Goal: Task Accomplishment & Management: Complete application form

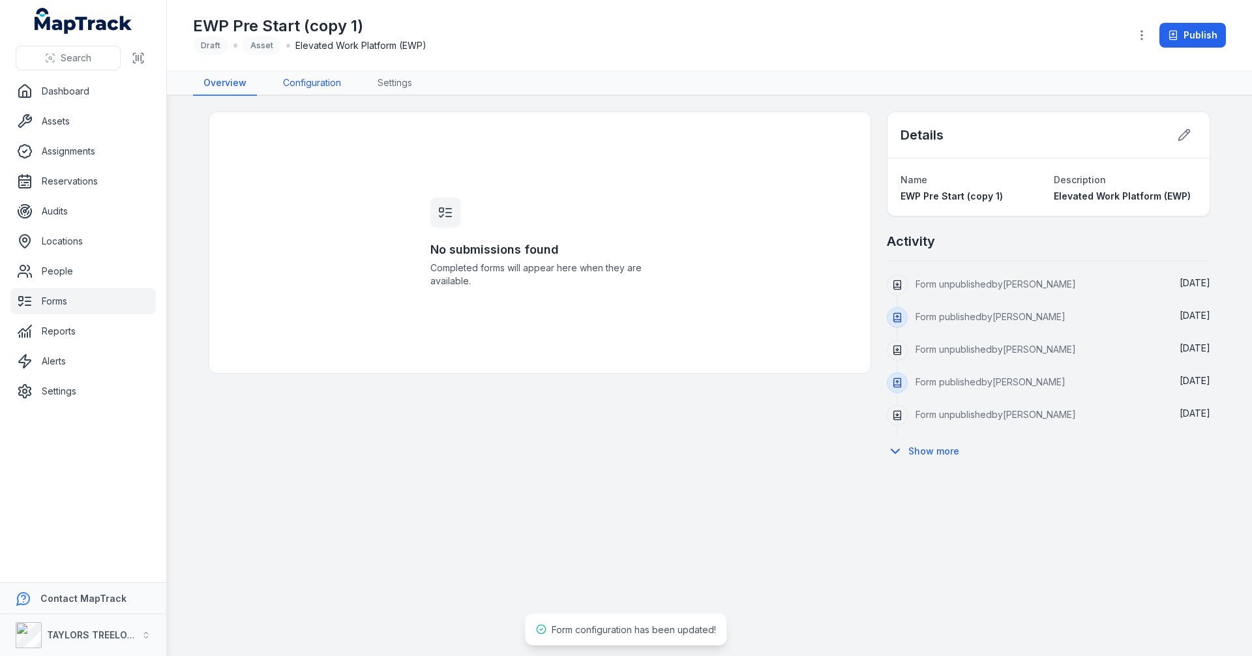
click at [325, 85] on link "Configuration" at bounding box center [312, 83] width 79 height 25
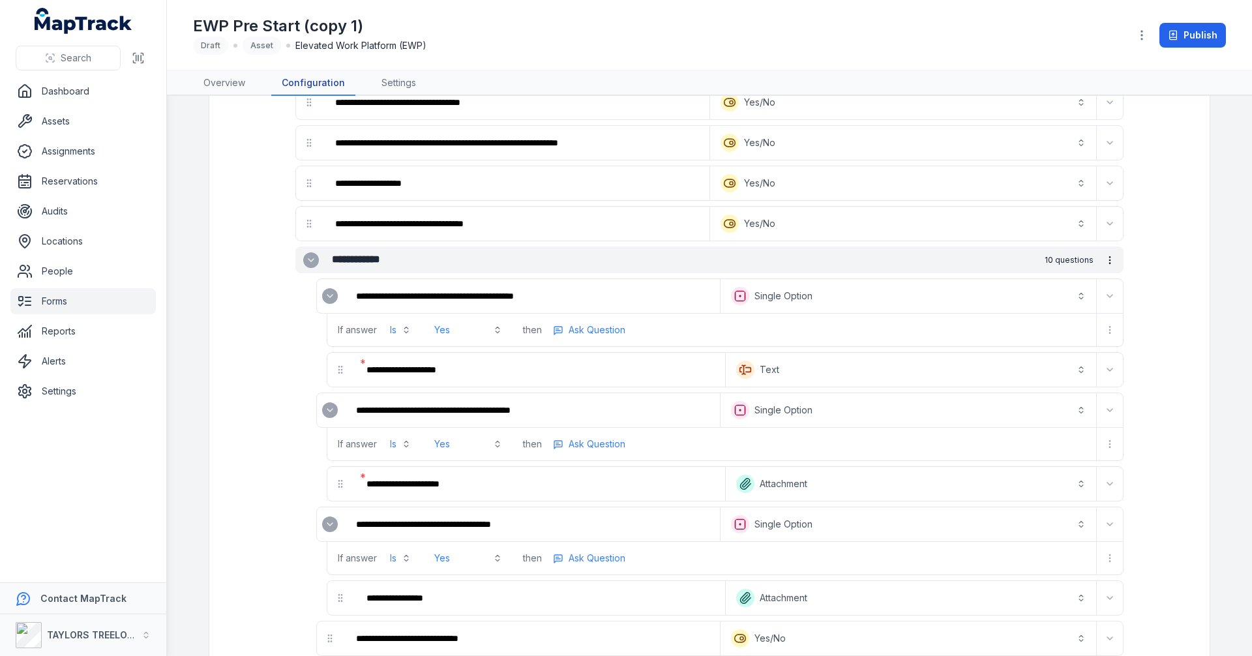
scroll to position [1043, 0]
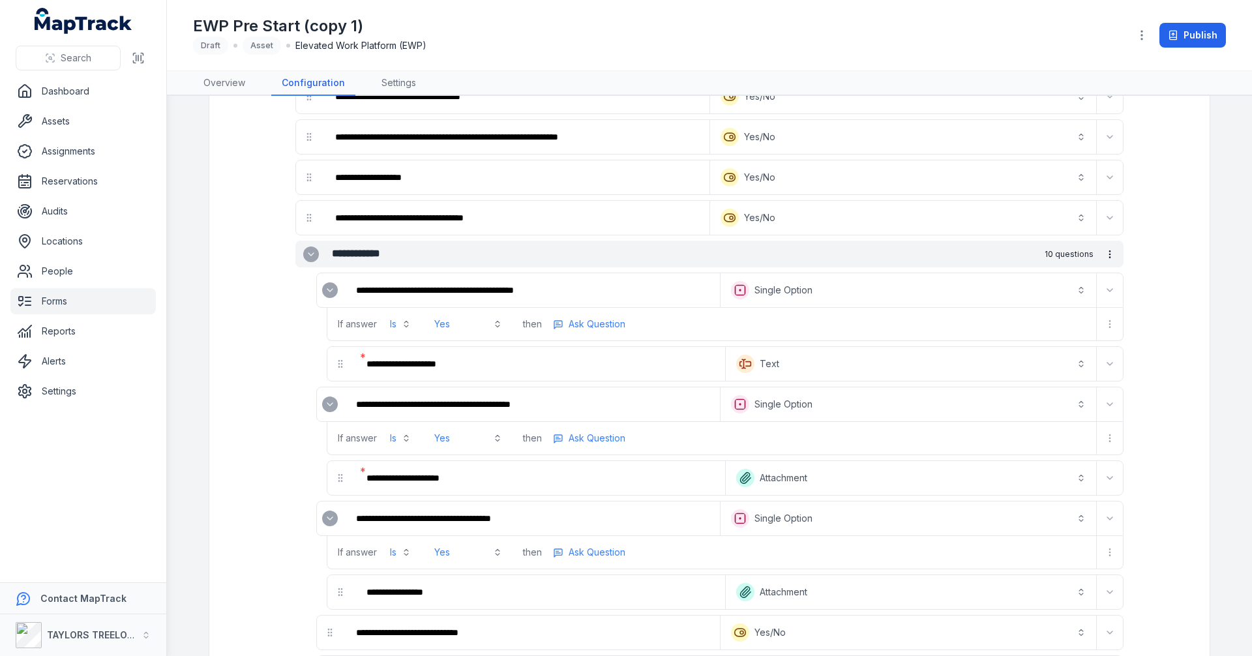
click at [325, 288] on icon "Expand" at bounding box center [330, 290] width 10 height 10
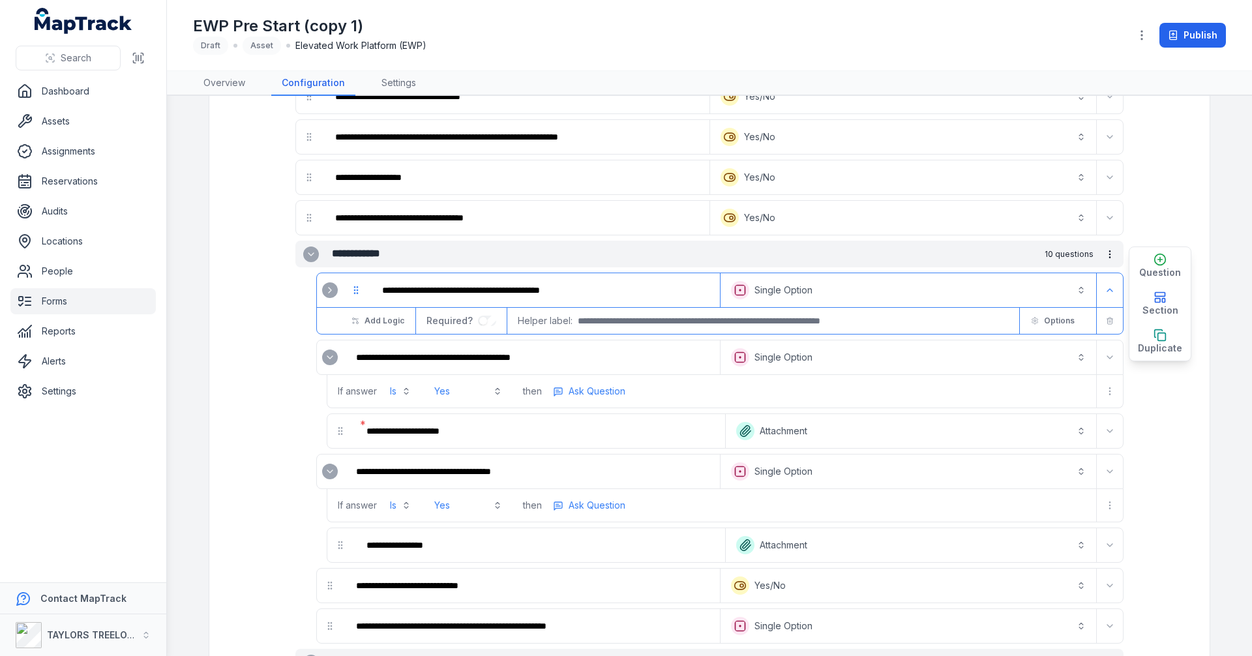
click at [325, 355] on icon "Expand" at bounding box center [330, 357] width 10 height 10
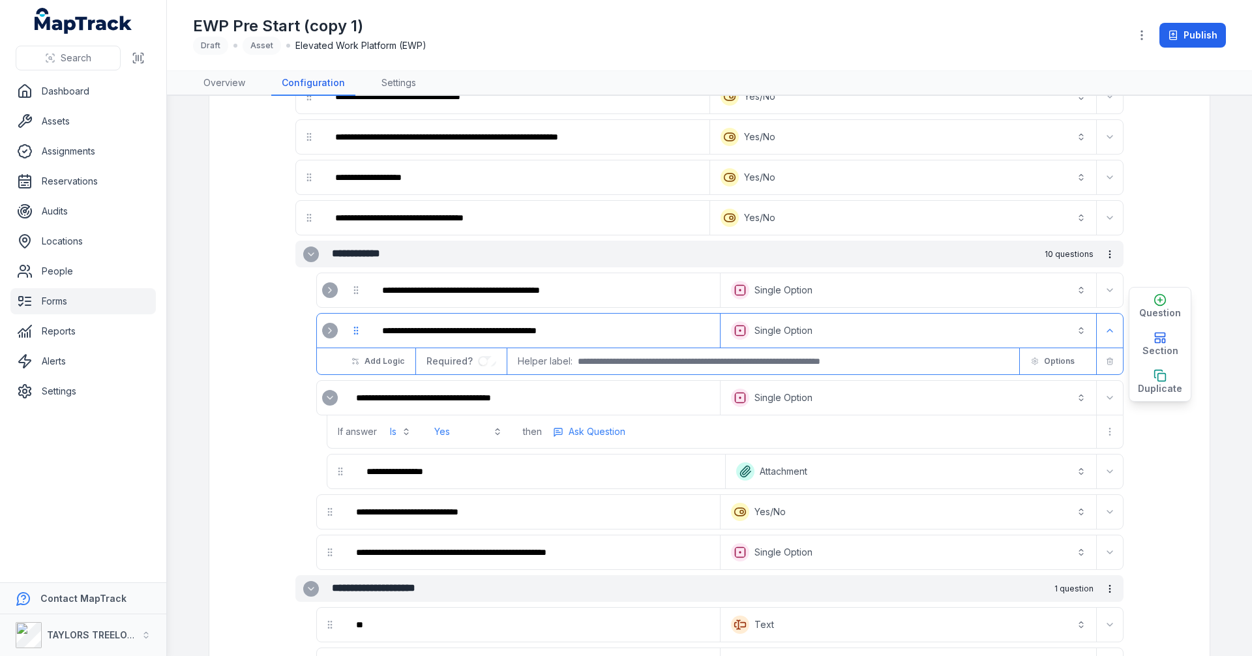
click at [326, 396] on icon "Expand" at bounding box center [330, 398] width 10 height 10
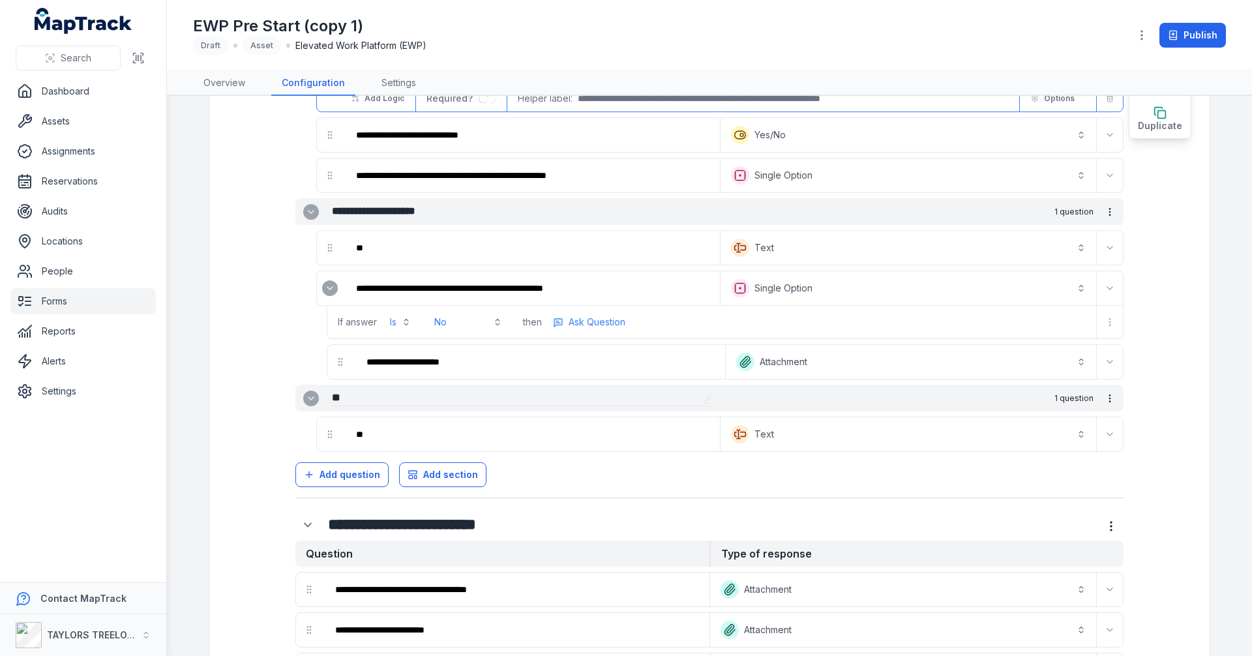
scroll to position [1370, 0]
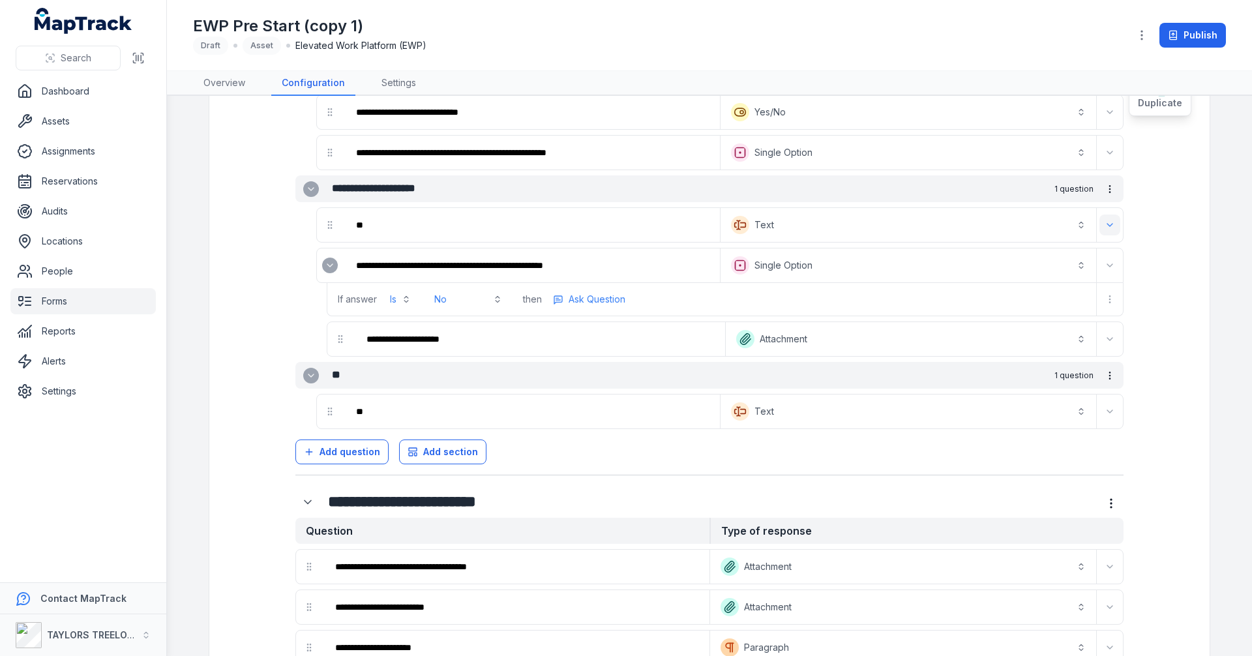
click at [1105, 224] on icon "Expand" at bounding box center [1110, 225] width 10 height 10
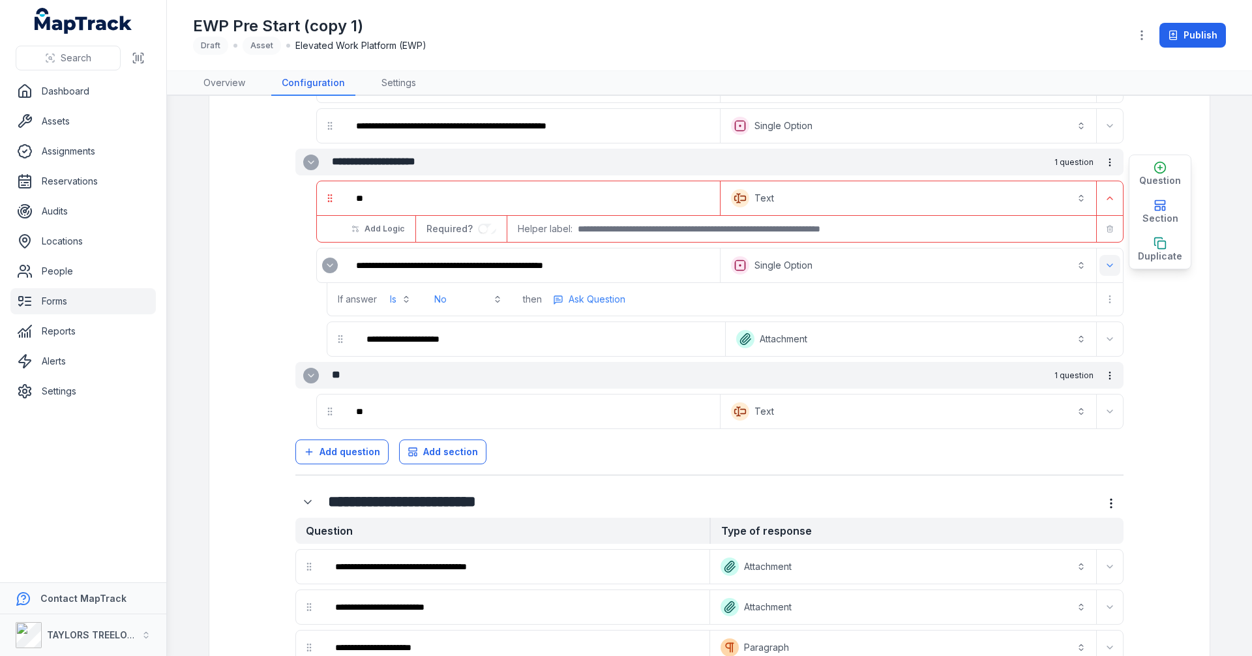
click at [1108, 228] on icon "button" at bounding box center [1110, 229] width 8 height 8
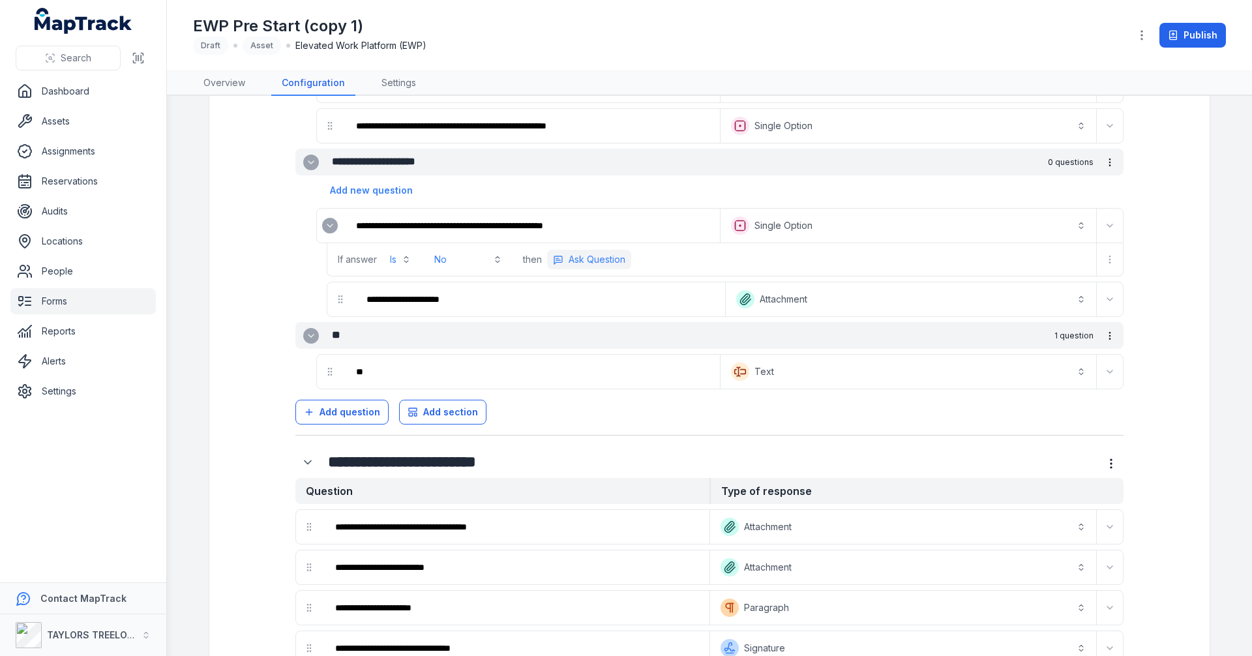
click at [593, 262] on span "Ask Question" at bounding box center [597, 259] width 57 height 13
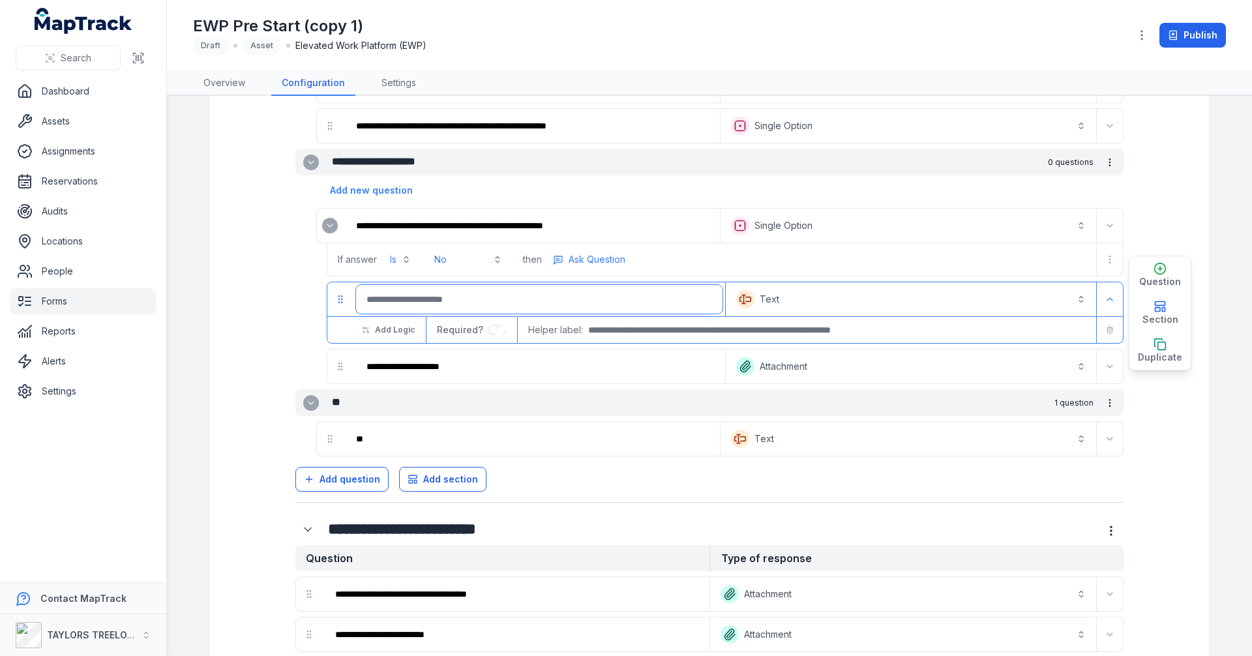
click at [540, 297] on input ":r3s1:-form-item-label" at bounding box center [539, 299] width 367 height 29
click at [786, 227] on button "**********" at bounding box center [908, 225] width 370 height 29
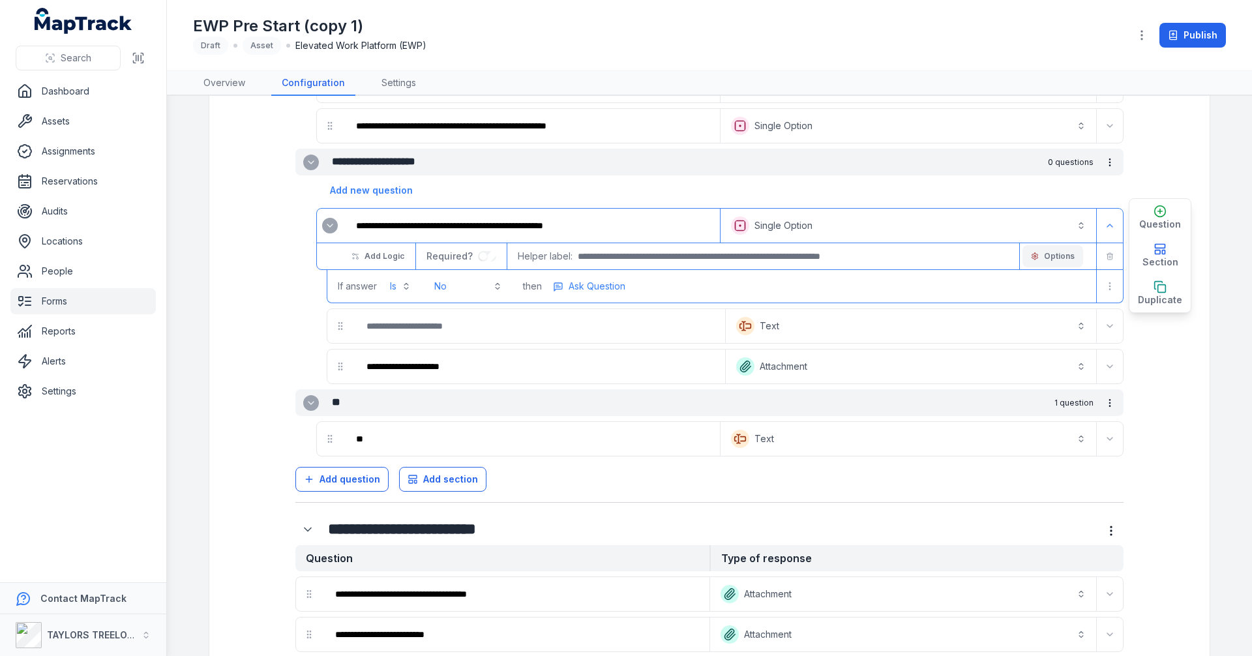
click at [1044, 254] on span "Options" at bounding box center [1059, 256] width 31 height 10
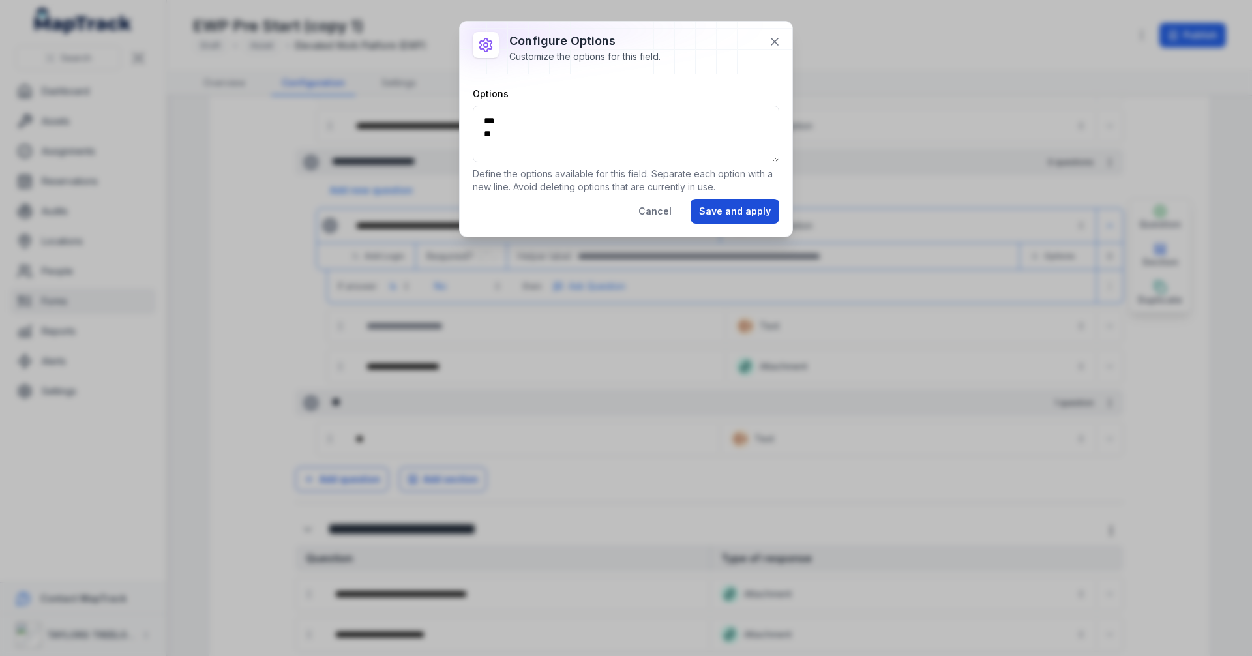
drag, startPoint x: 728, startPoint y: 215, endPoint x: 721, endPoint y: 216, distance: 7.9
click at [728, 215] on button "Save and apply" at bounding box center [735, 211] width 89 height 25
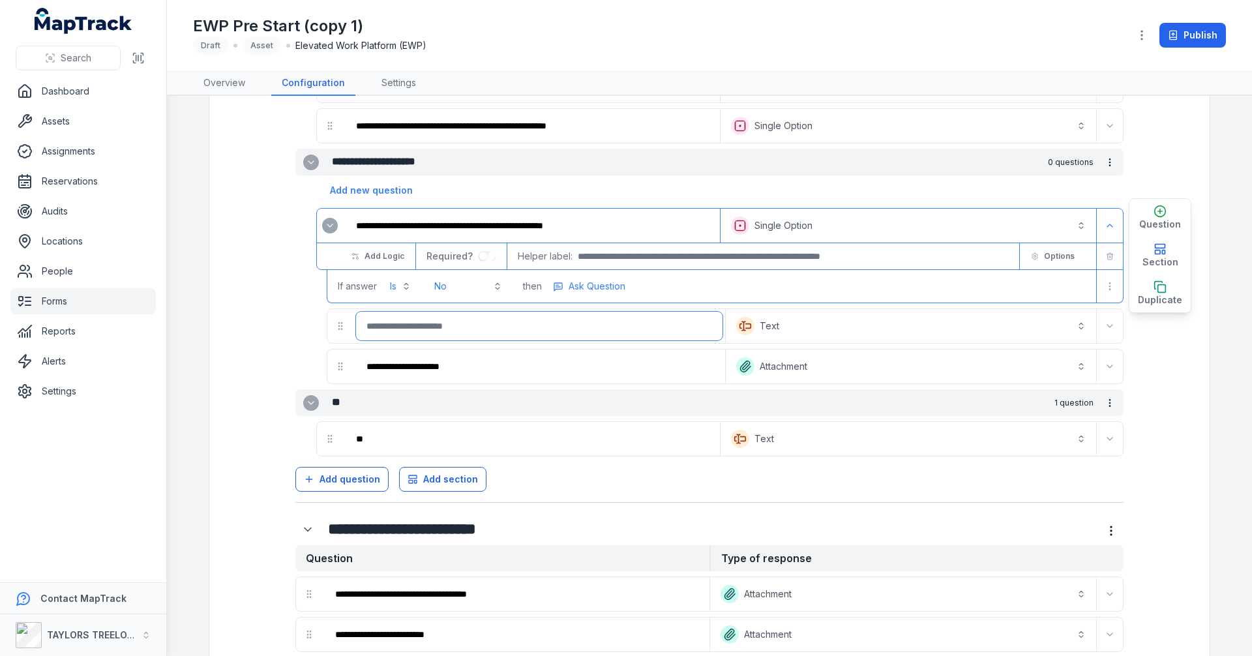
click at [614, 329] on input ":r3s1:-form-item-label" at bounding box center [539, 326] width 367 height 29
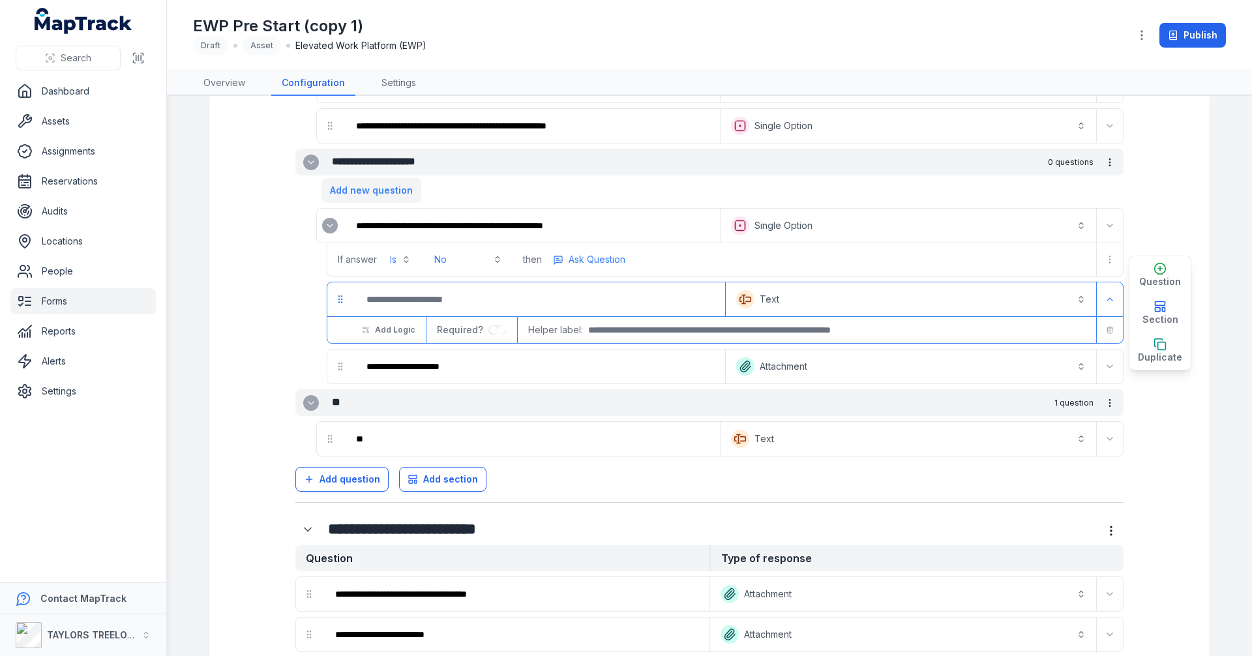
click at [379, 188] on span "Add new question" at bounding box center [371, 190] width 83 height 13
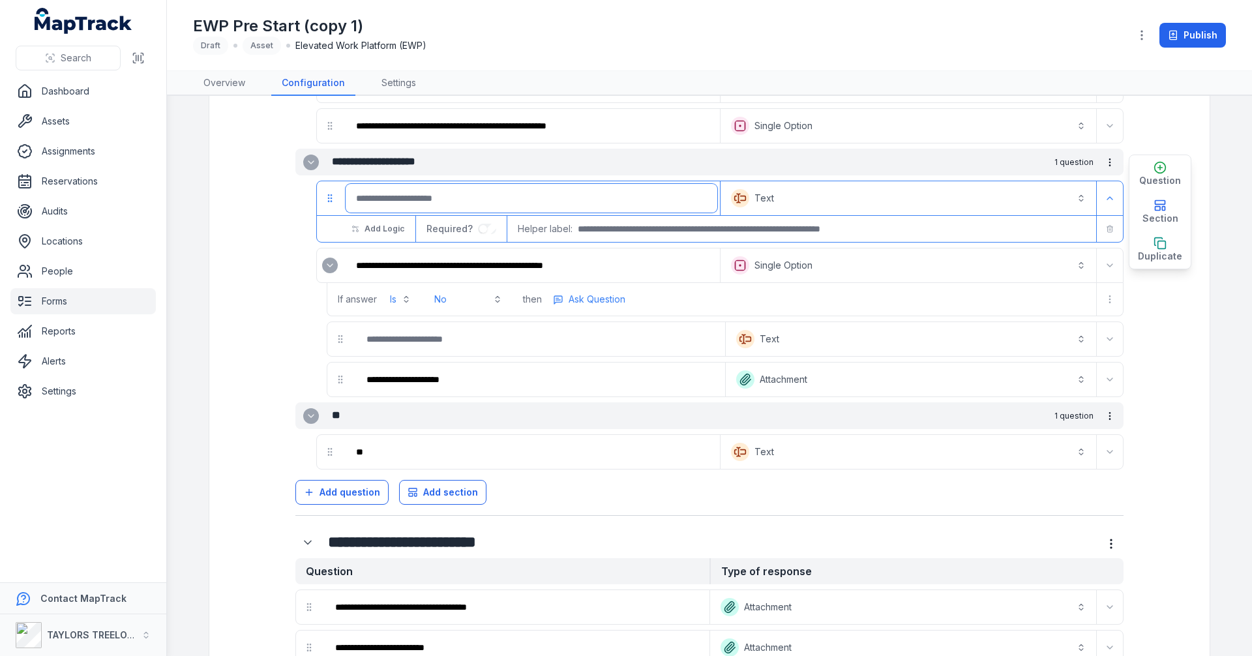
click at [510, 200] on input ":r3t2:-form-item-label" at bounding box center [532, 198] width 372 height 29
type input "**********"
click at [760, 196] on button "Text *******" at bounding box center [908, 198] width 370 height 29
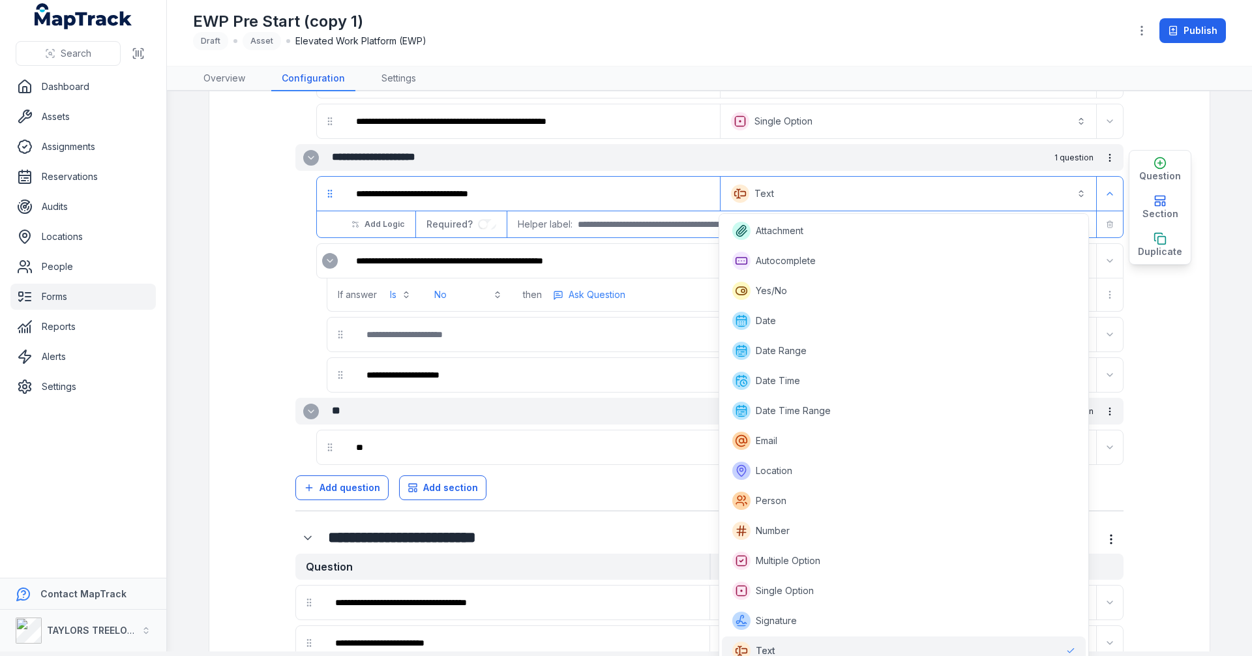
scroll to position [9, 0]
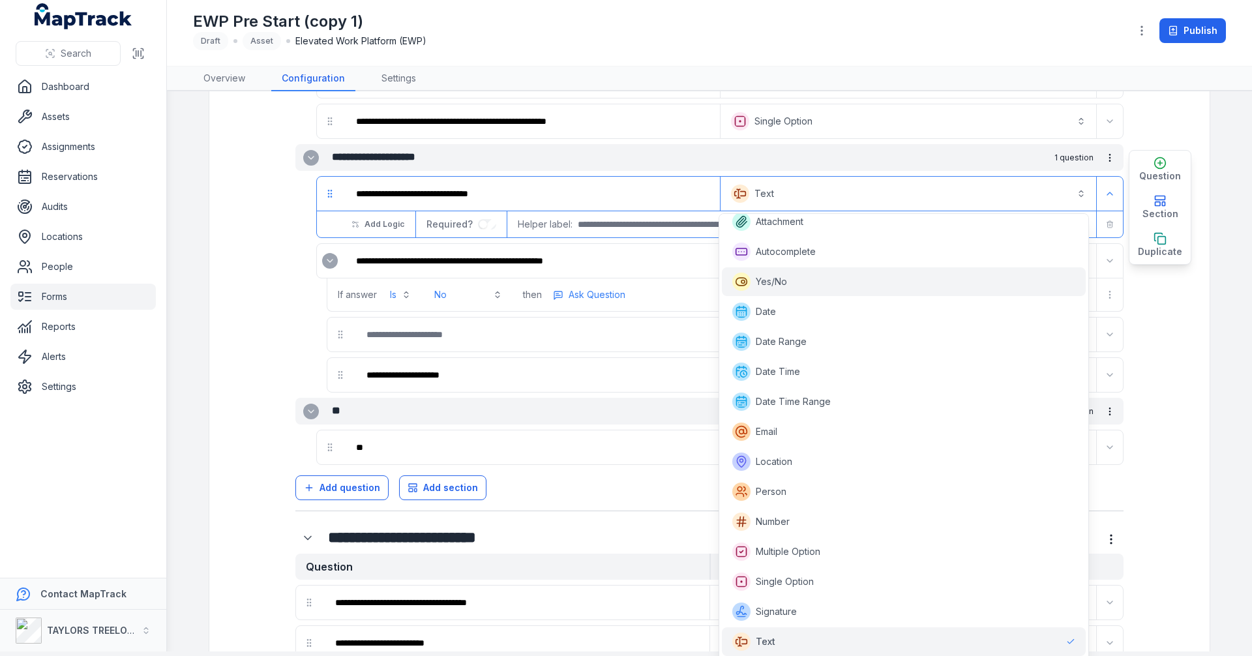
drag, startPoint x: 767, startPoint y: 287, endPoint x: 768, endPoint y: 272, distance: 15.0
click at [768, 287] on span "Yes/No" at bounding box center [771, 281] width 31 height 13
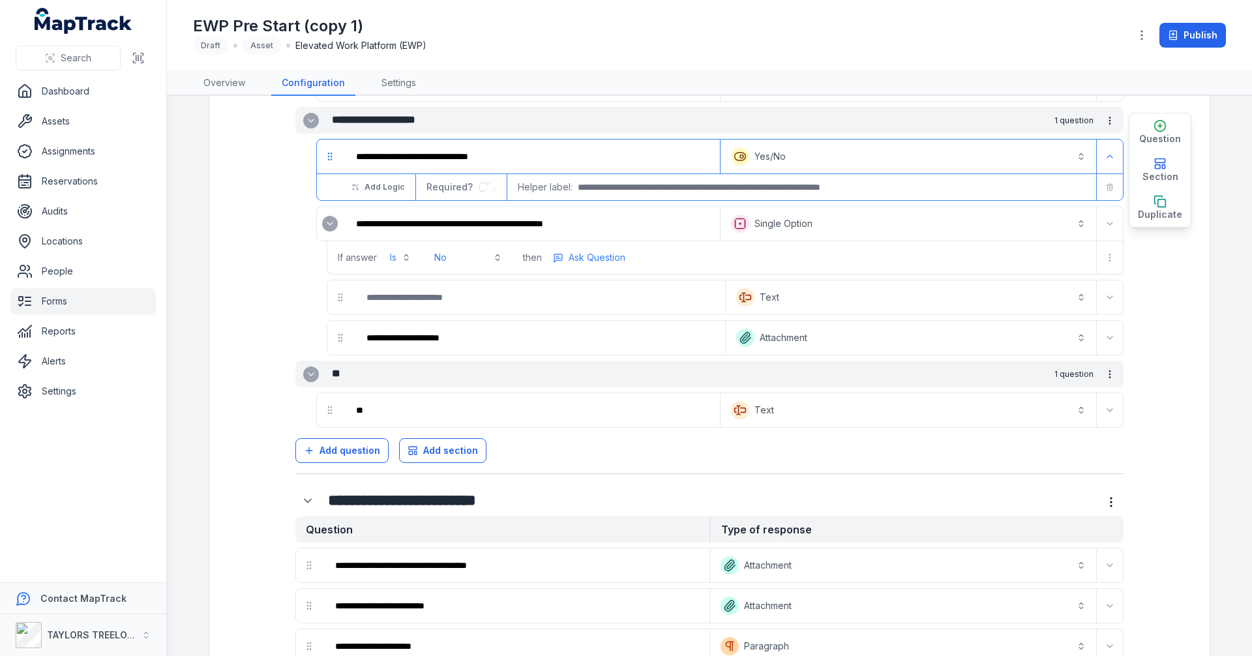
scroll to position [1435, 0]
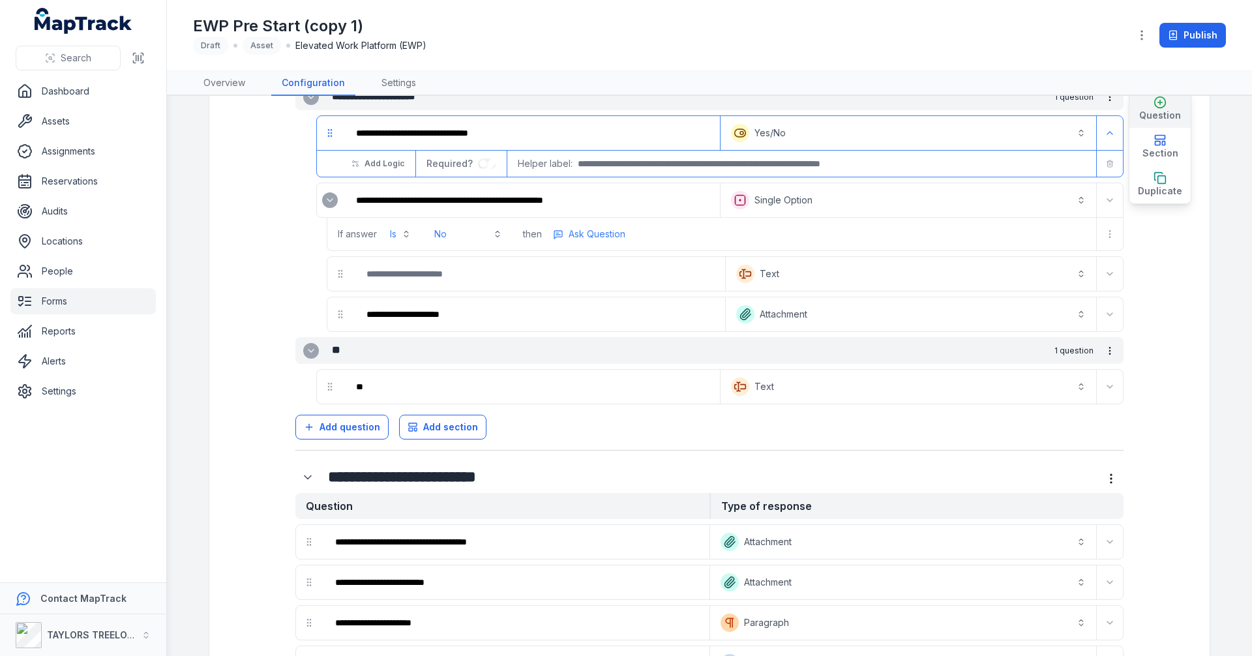
click at [1154, 104] on icon "button" at bounding box center [1160, 102] width 13 height 13
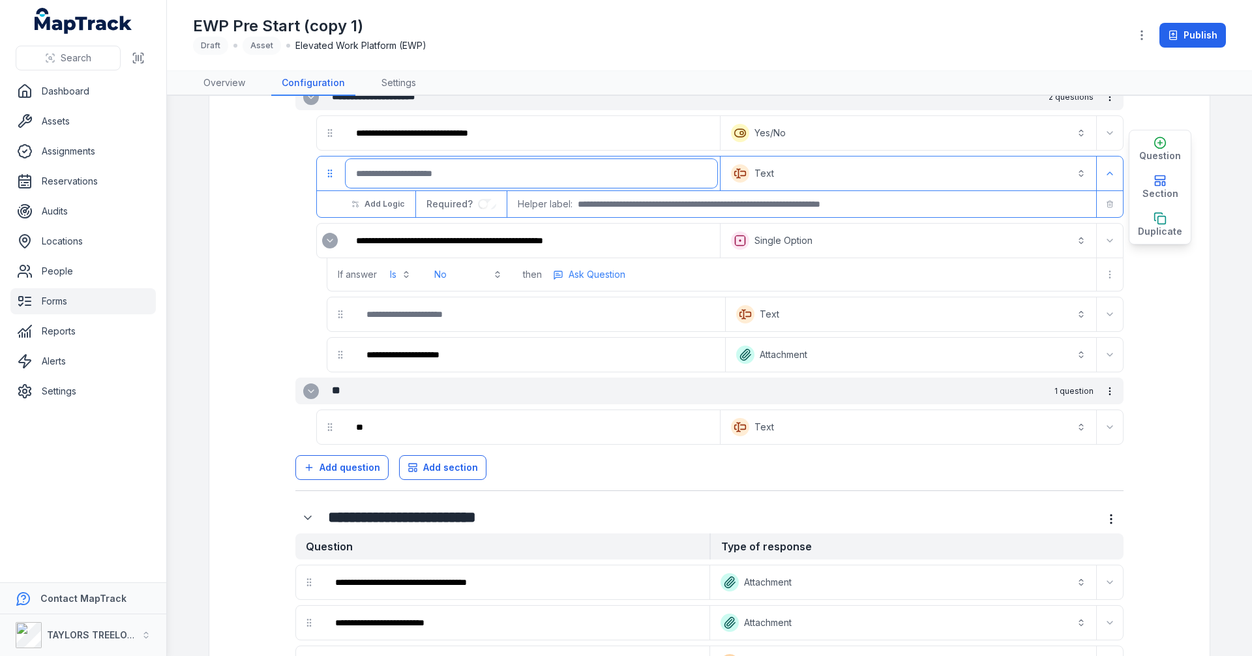
click at [483, 172] on input ":r3tr:-form-item-label" at bounding box center [532, 173] width 372 height 29
type input "**********"
drag, startPoint x: 1074, startPoint y: 173, endPoint x: 1020, endPoint y: 182, distance: 54.8
click at [1073, 175] on button "Text *******" at bounding box center [908, 173] width 370 height 29
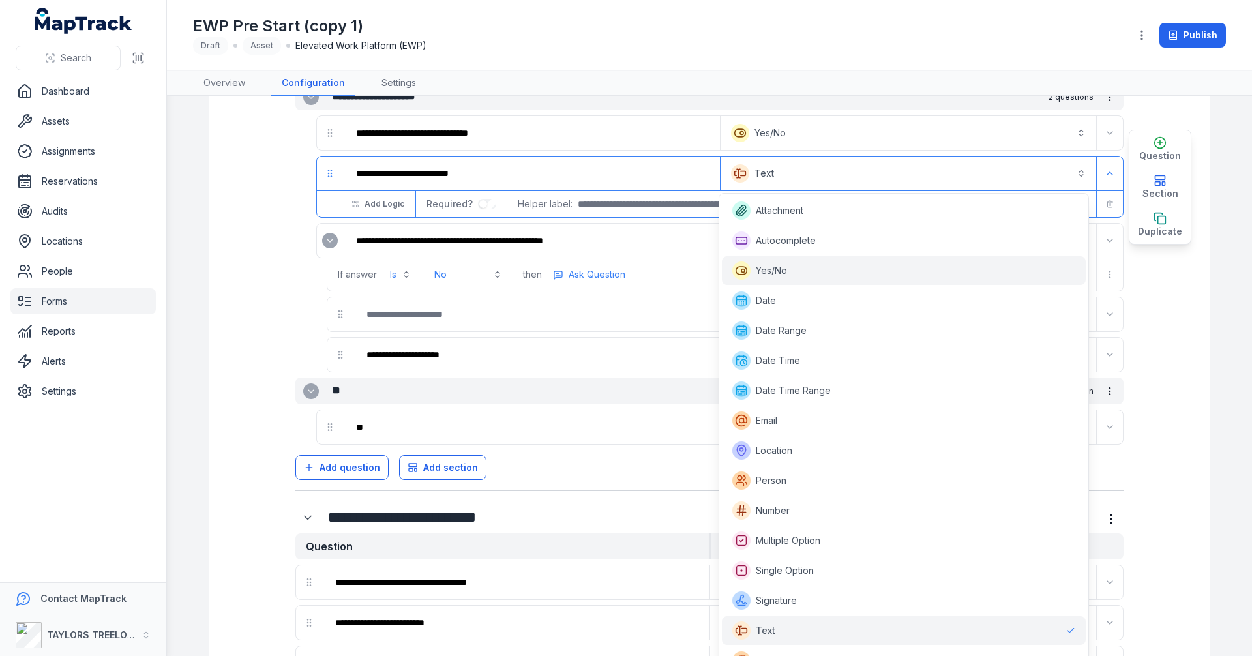
click at [762, 273] on span "Yes/No" at bounding box center [771, 270] width 31 height 13
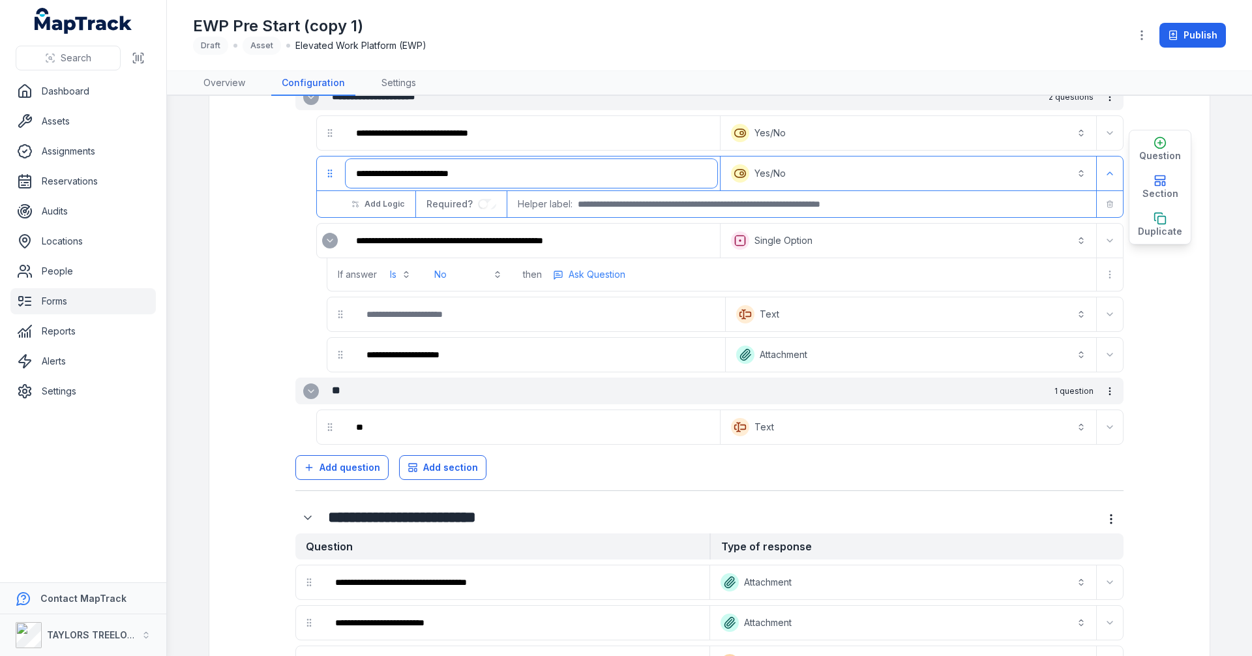
click at [565, 170] on input "**********" at bounding box center [532, 173] width 372 height 29
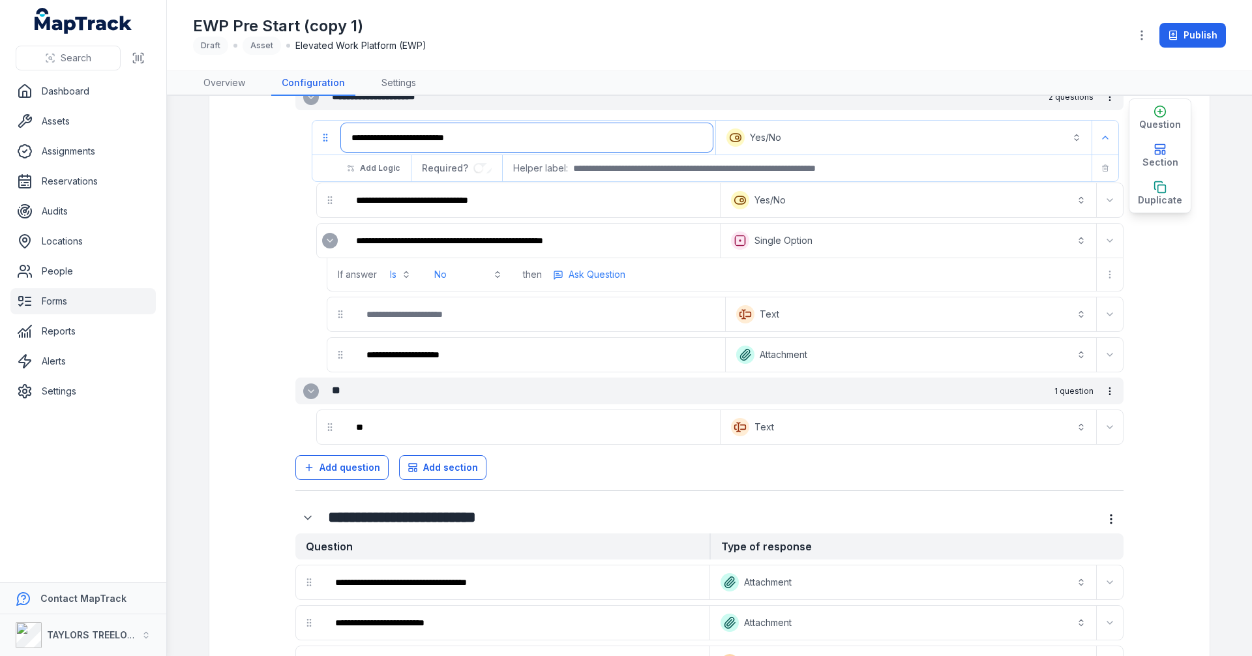
drag, startPoint x: 327, startPoint y: 179, endPoint x: 327, endPoint y: 140, distance: 39.8
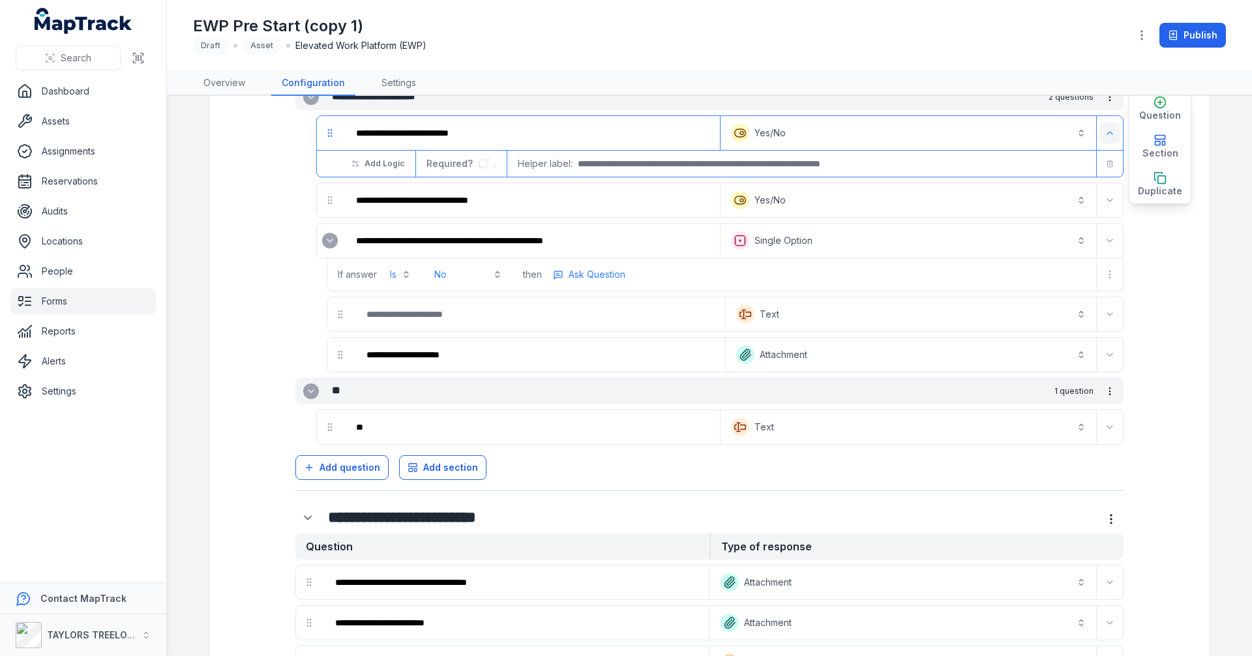
click at [1105, 133] on icon "Expand" at bounding box center [1110, 133] width 10 height 10
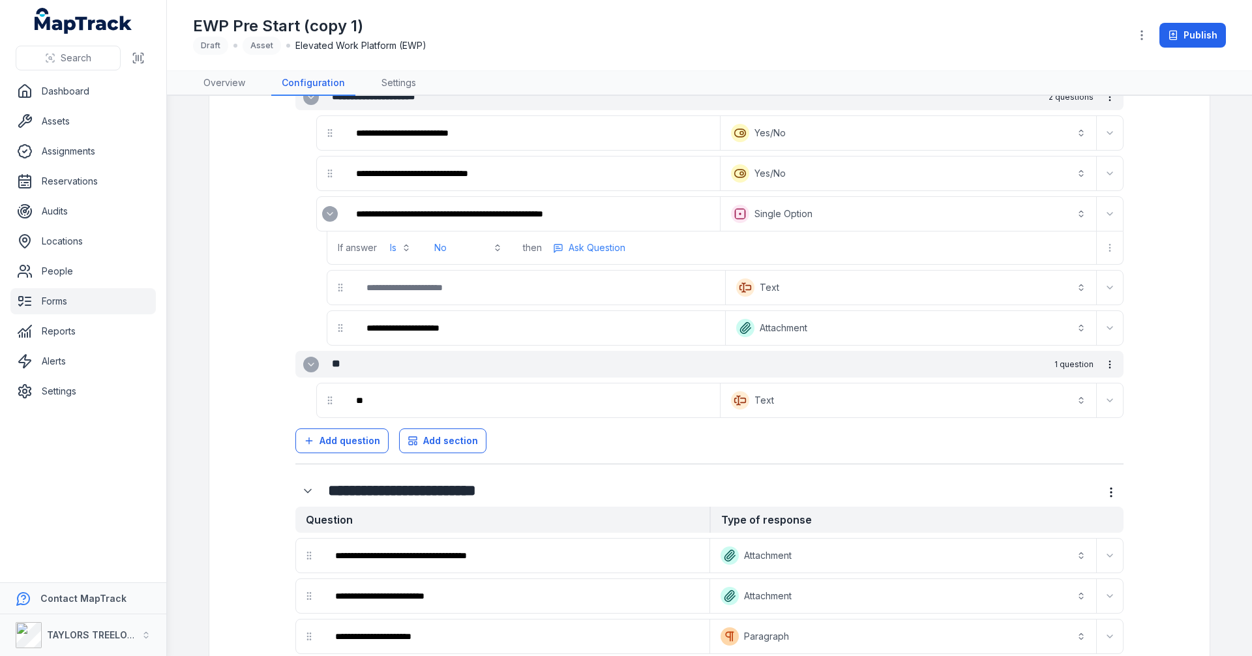
click at [329, 217] on icon "Expand" at bounding box center [330, 214] width 10 height 10
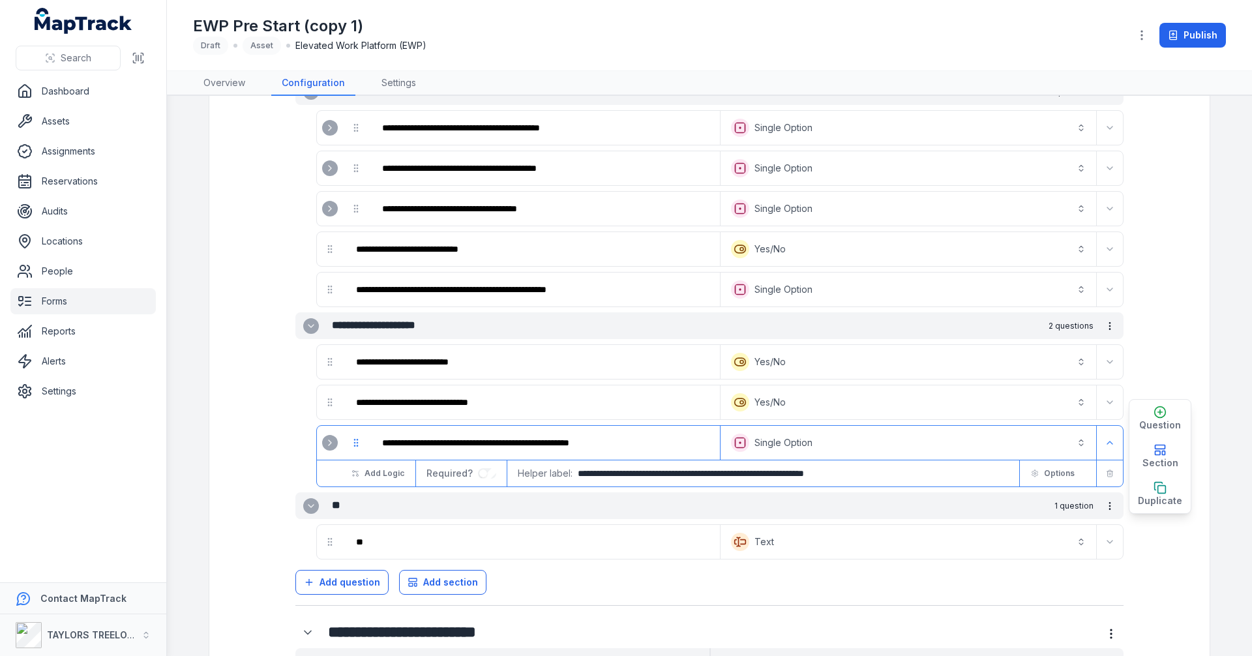
scroll to position [1174, 0]
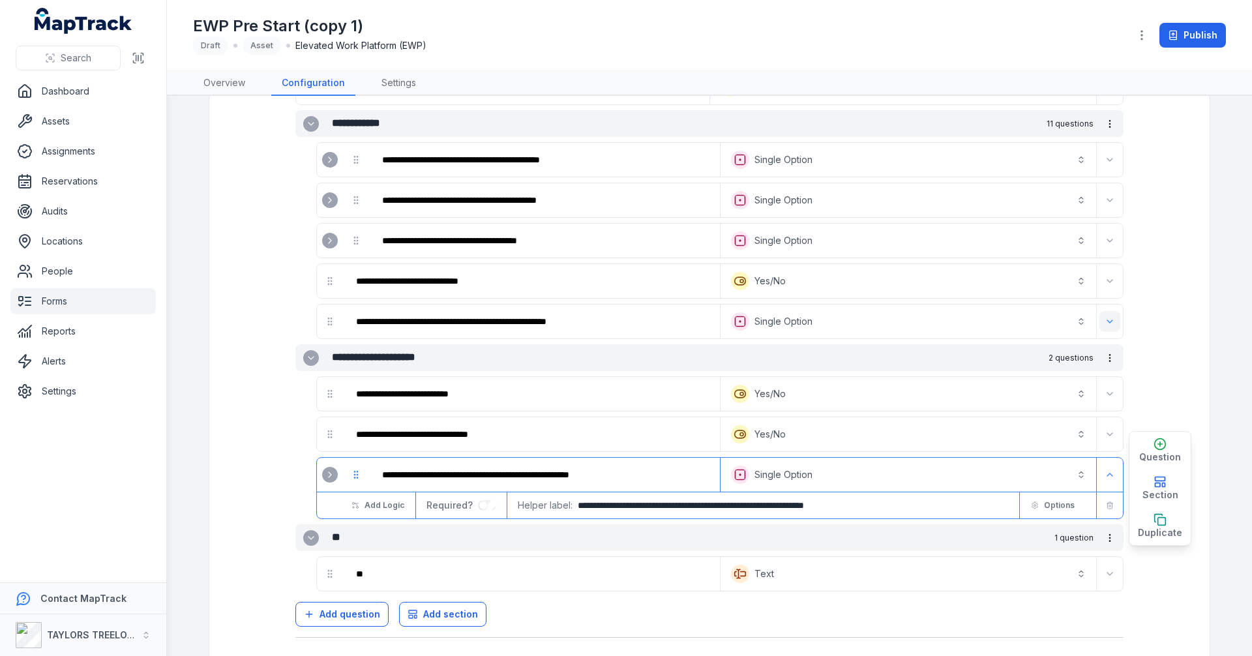
click at [1115, 327] on button "Expand" at bounding box center [1110, 321] width 21 height 21
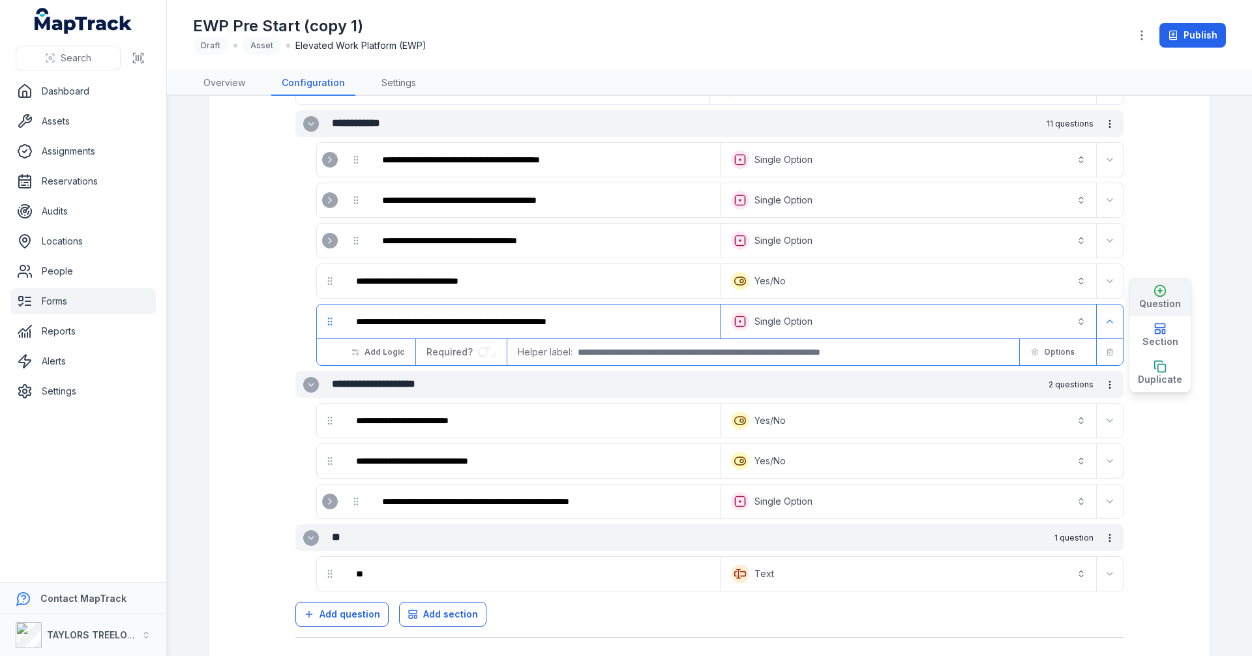
click at [1152, 302] on span "Question" at bounding box center [1160, 303] width 42 height 13
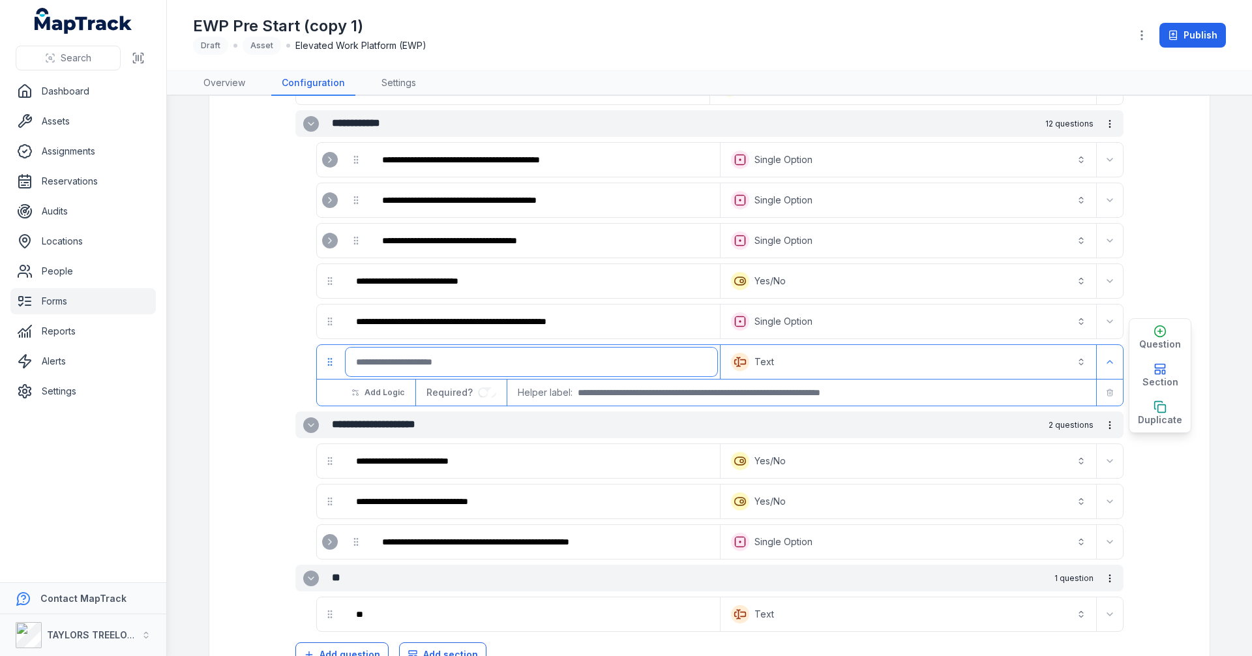
click at [571, 361] on input ":r3uo:-form-item-label" at bounding box center [532, 362] width 372 height 29
type input "**********"
click at [1074, 359] on button "Text *******" at bounding box center [908, 362] width 370 height 29
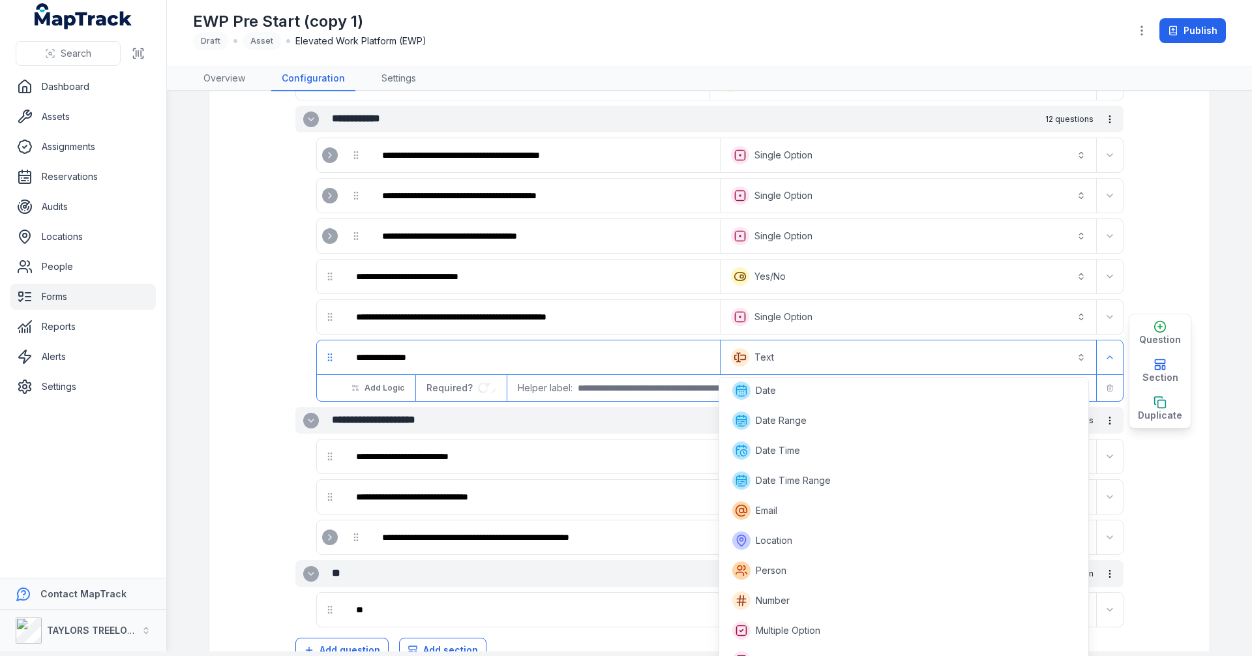
scroll to position [0, 0]
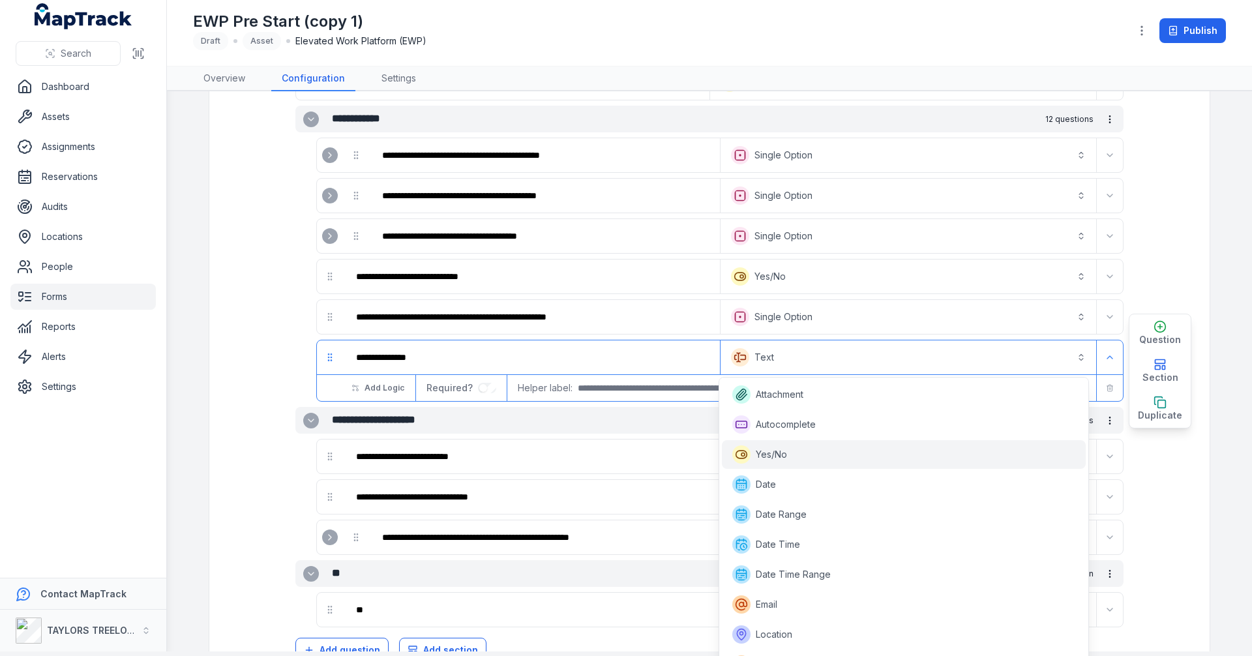
drag, startPoint x: 767, startPoint y: 458, endPoint x: 781, endPoint y: 455, distance: 14.1
click at [768, 457] on span "Yes/No" at bounding box center [771, 454] width 31 height 13
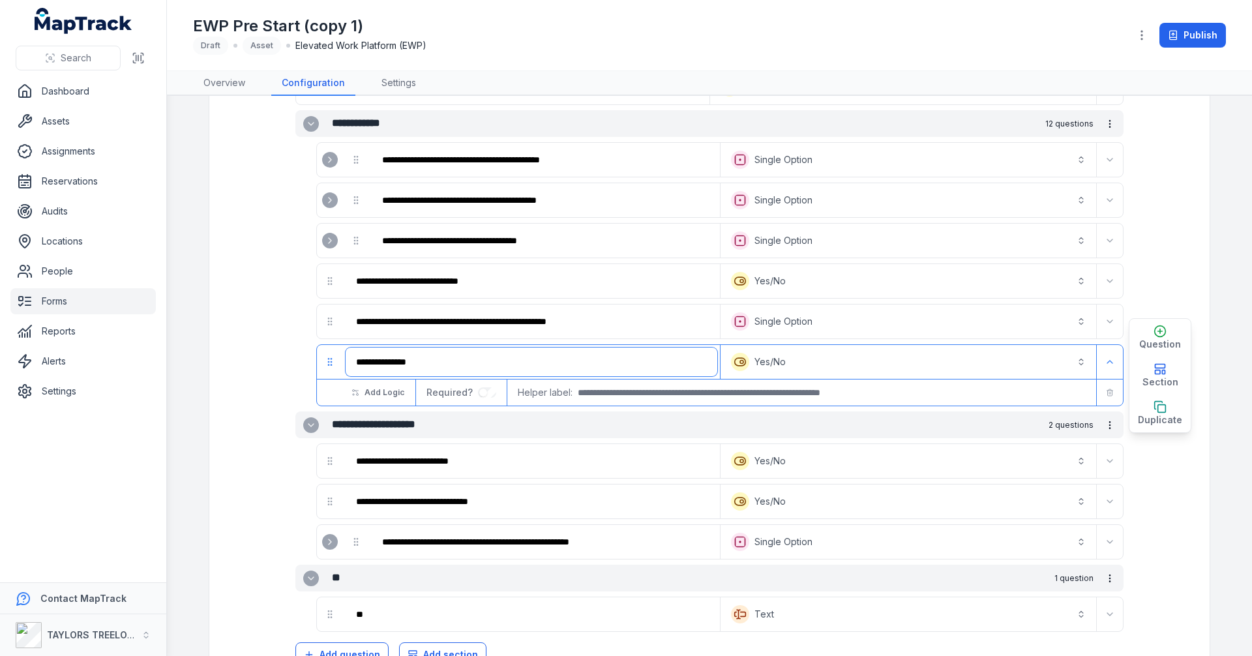
click at [607, 355] on input "**********" at bounding box center [532, 362] width 372 height 29
click at [1113, 369] on button "Expand" at bounding box center [1110, 362] width 21 height 21
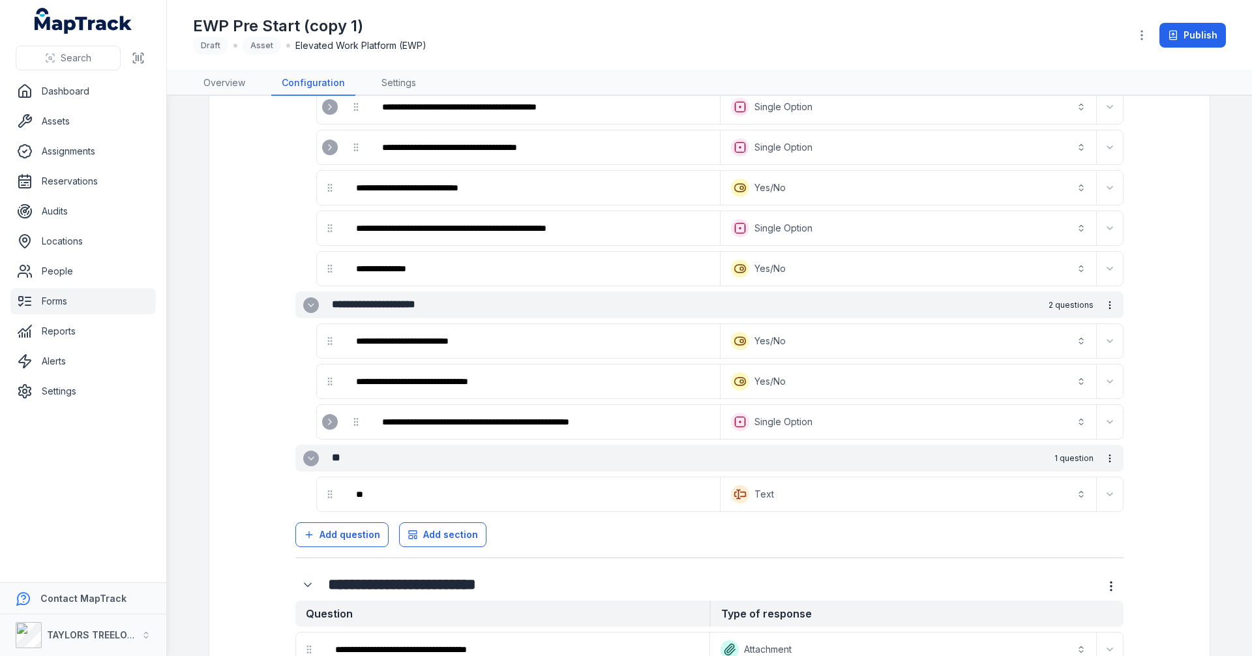
scroll to position [1510, 0]
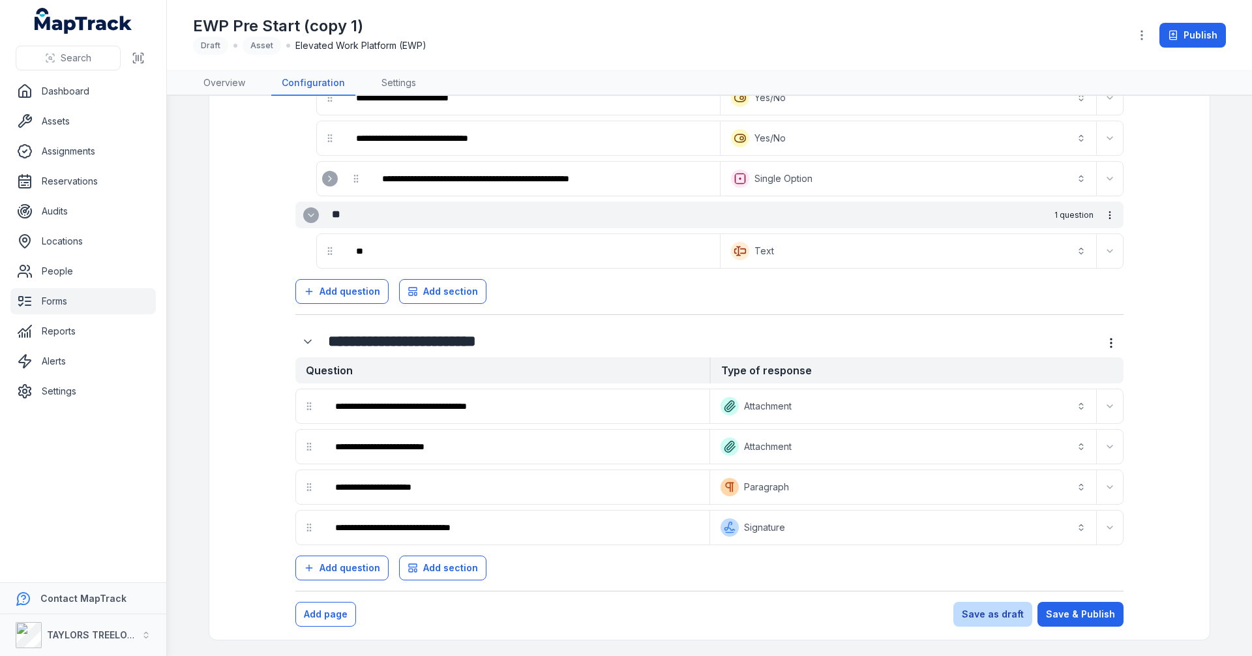
click at [983, 610] on button "Save as draft" at bounding box center [992, 614] width 79 height 25
click at [980, 620] on button "Save as draft" at bounding box center [992, 614] width 79 height 25
click at [1084, 616] on button "Save & Publish" at bounding box center [1081, 614] width 86 height 25
click at [990, 620] on button "Save as draft" at bounding box center [992, 614] width 79 height 25
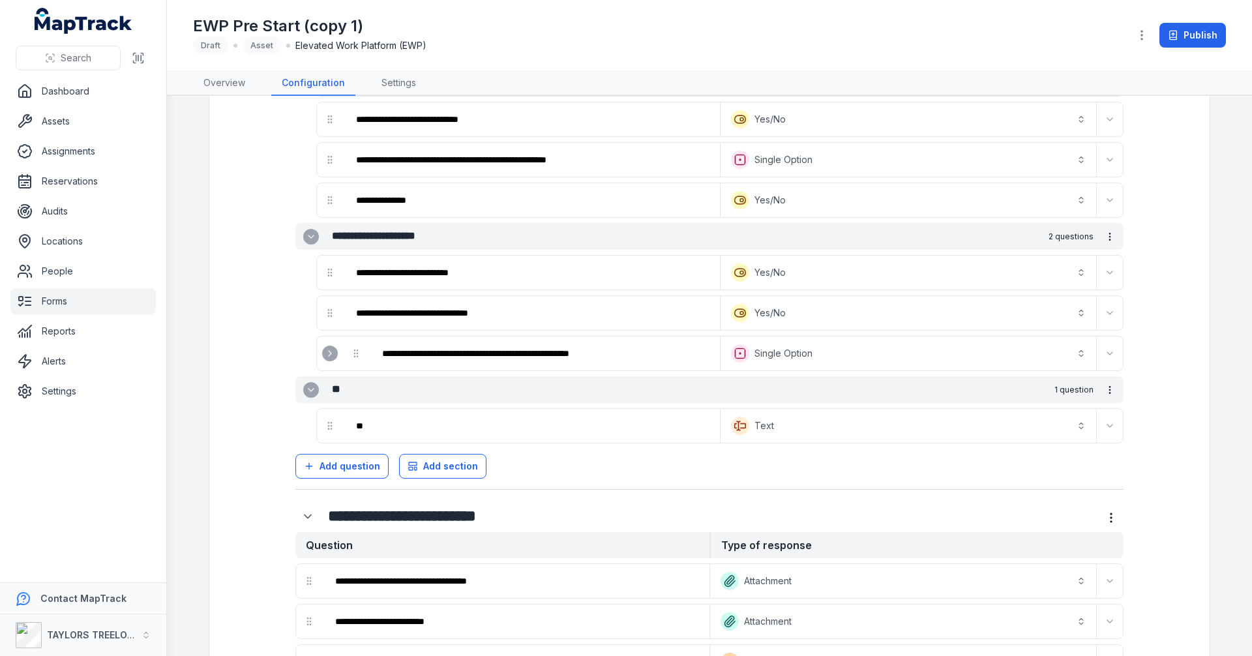
scroll to position [1315, 0]
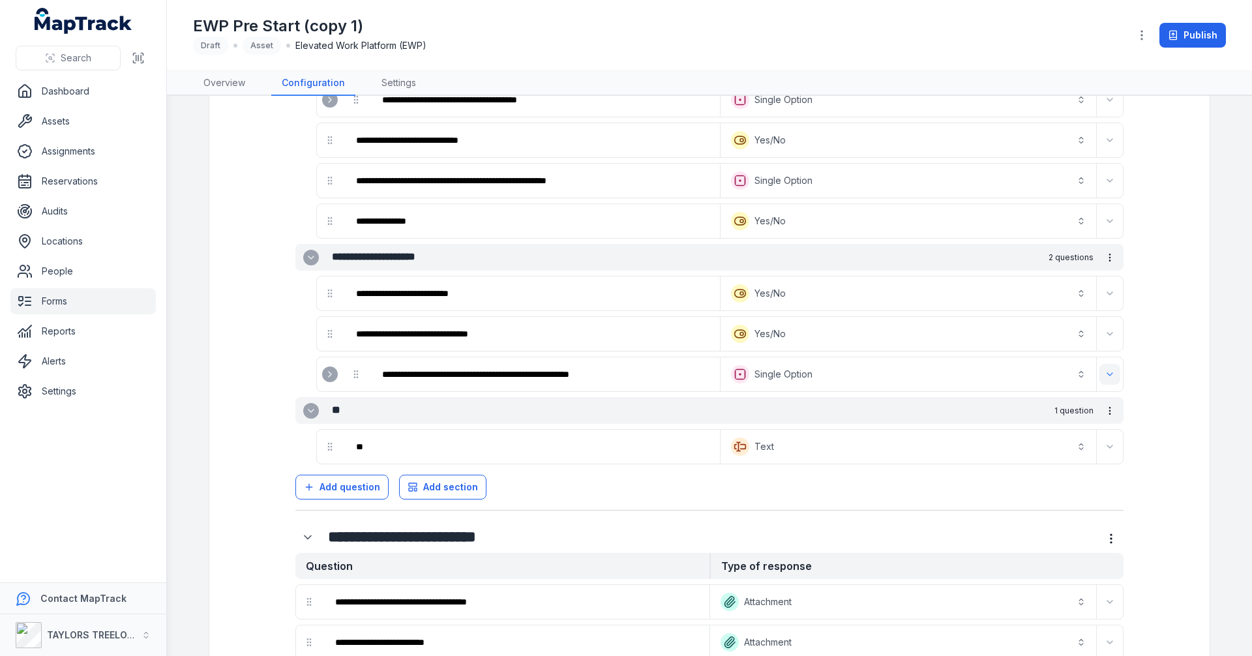
click at [1110, 376] on icon "Expand" at bounding box center [1110, 374] width 10 height 10
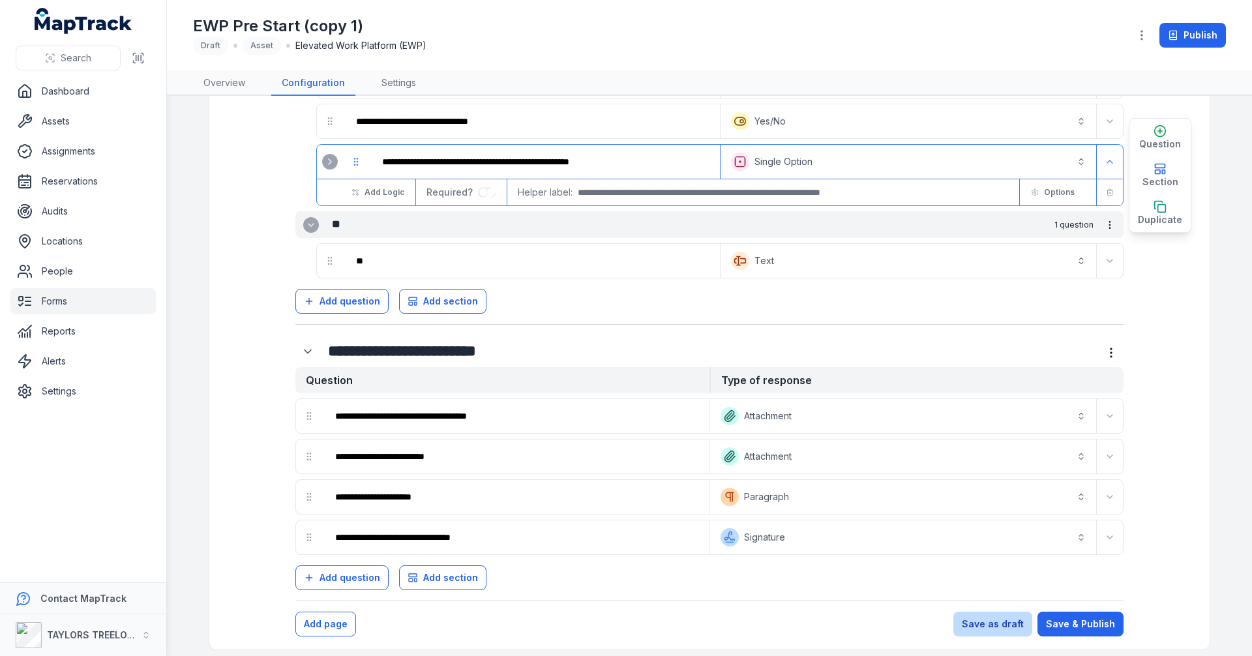
scroll to position [1537, 0]
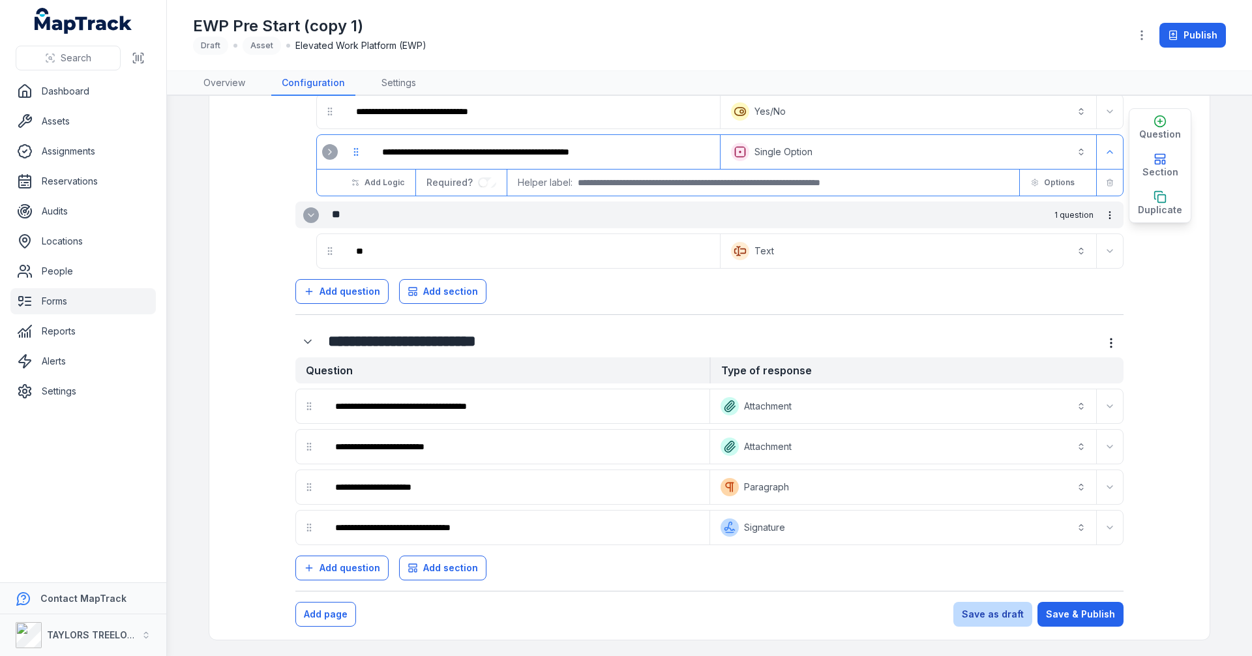
click at [998, 610] on button "Save as draft" at bounding box center [992, 614] width 79 height 25
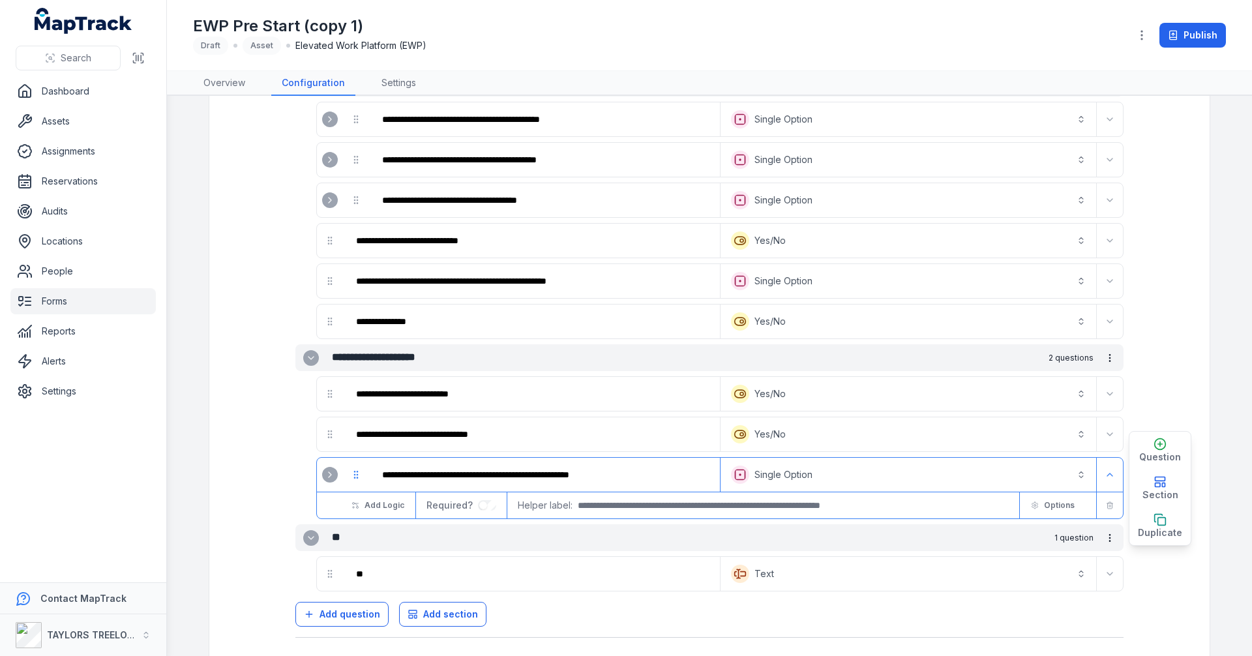
scroll to position [1211, 0]
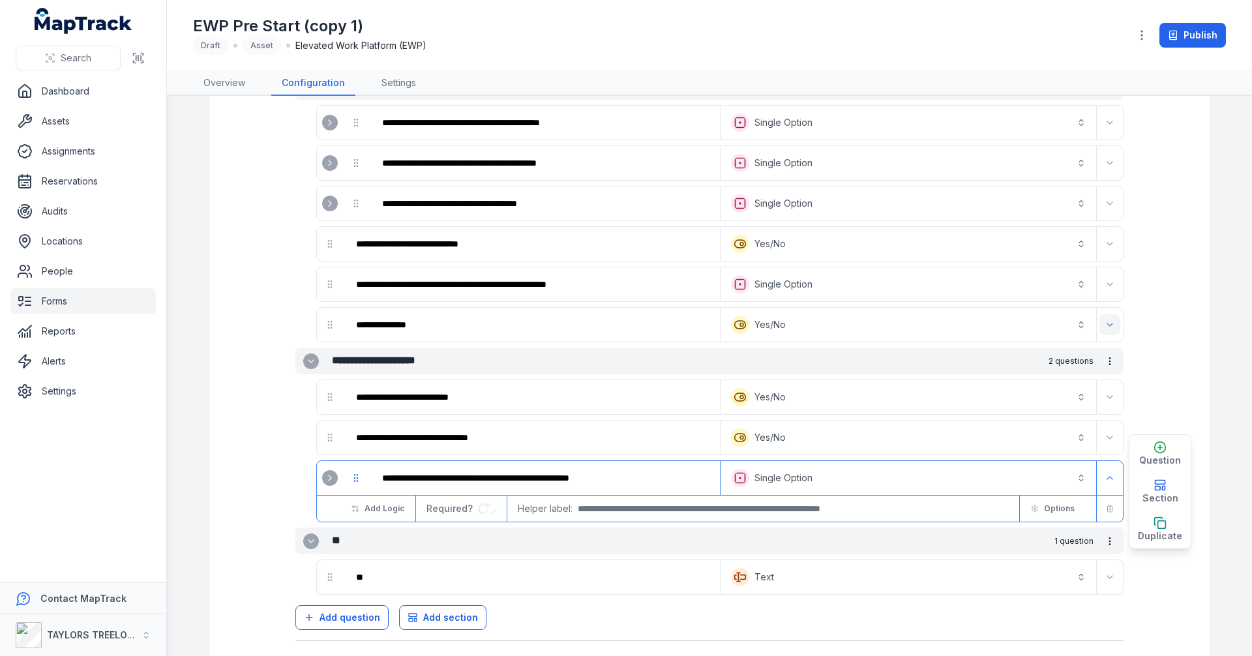
click at [1106, 323] on icon "Expand" at bounding box center [1110, 325] width 10 height 10
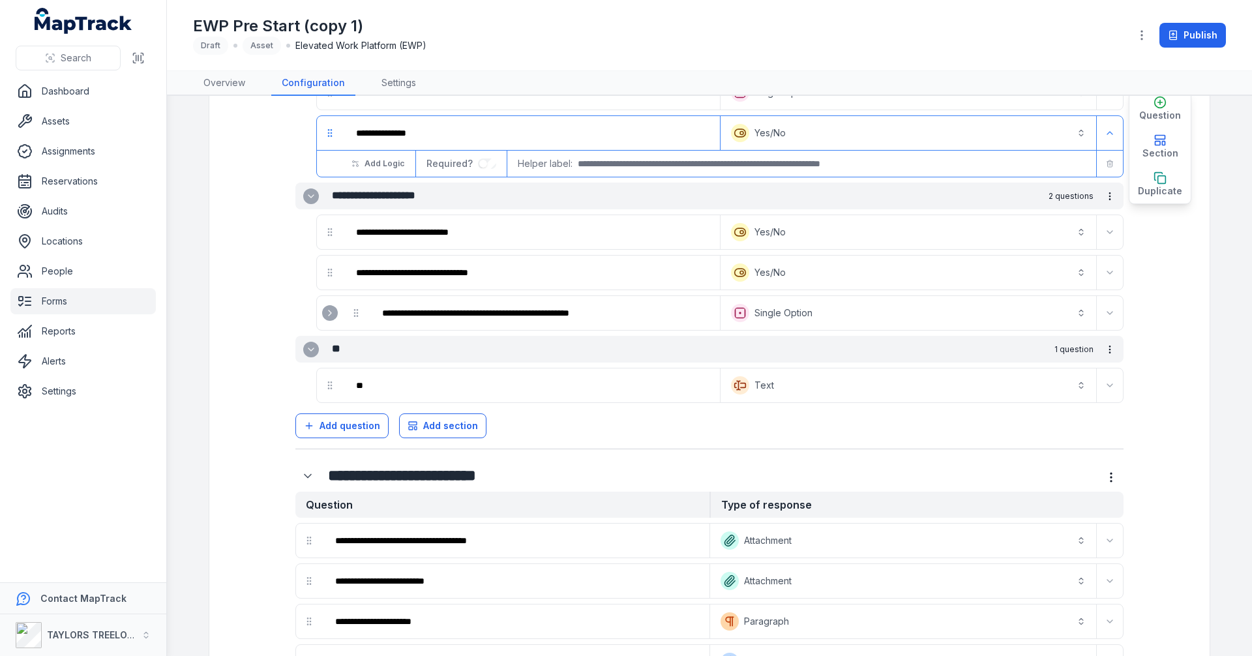
scroll to position [1537, 0]
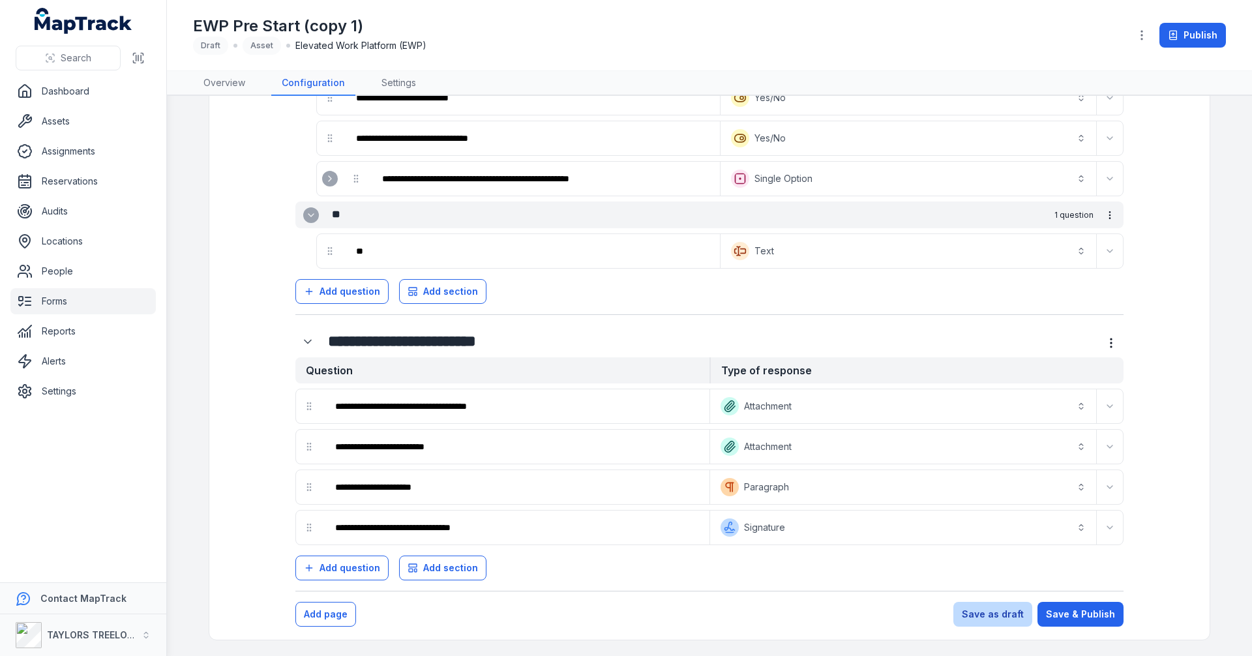
click at [998, 612] on button "Save as draft" at bounding box center [992, 614] width 79 height 25
click at [1062, 614] on button "Save & Publish" at bounding box center [1081, 614] width 86 height 25
click at [1004, 618] on button "Save as draft" at bounding box center [992, 614] width 79 height 25
click at [1071, 609] on button "Save & Publish" at bounding box center [1081, 614] width 86 height 25
click at [1006, 612] on button "Save as draft" at bounding box center [992, 614] width 79 height 25
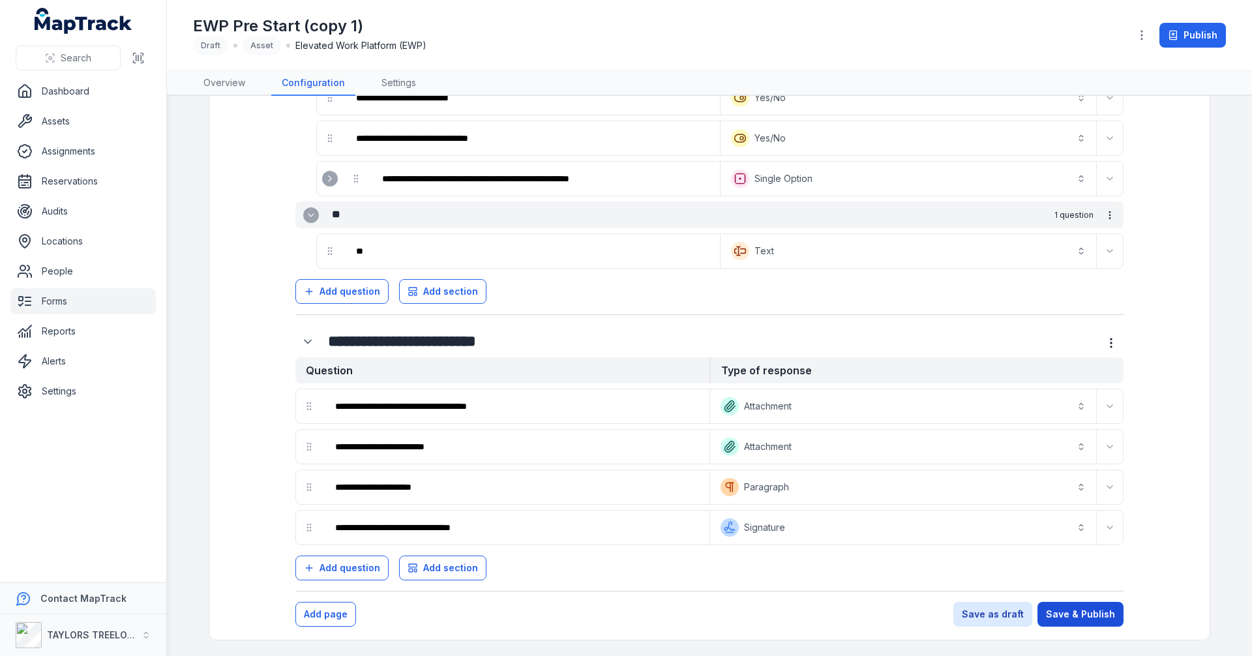
click at [1058, 607] on button "Save & Publish" at bounding box center [1081, 614] width 86 height 25
click at [1000, 611] on button "Save as draft" at bounding box center [992, 614] width 79 height 25
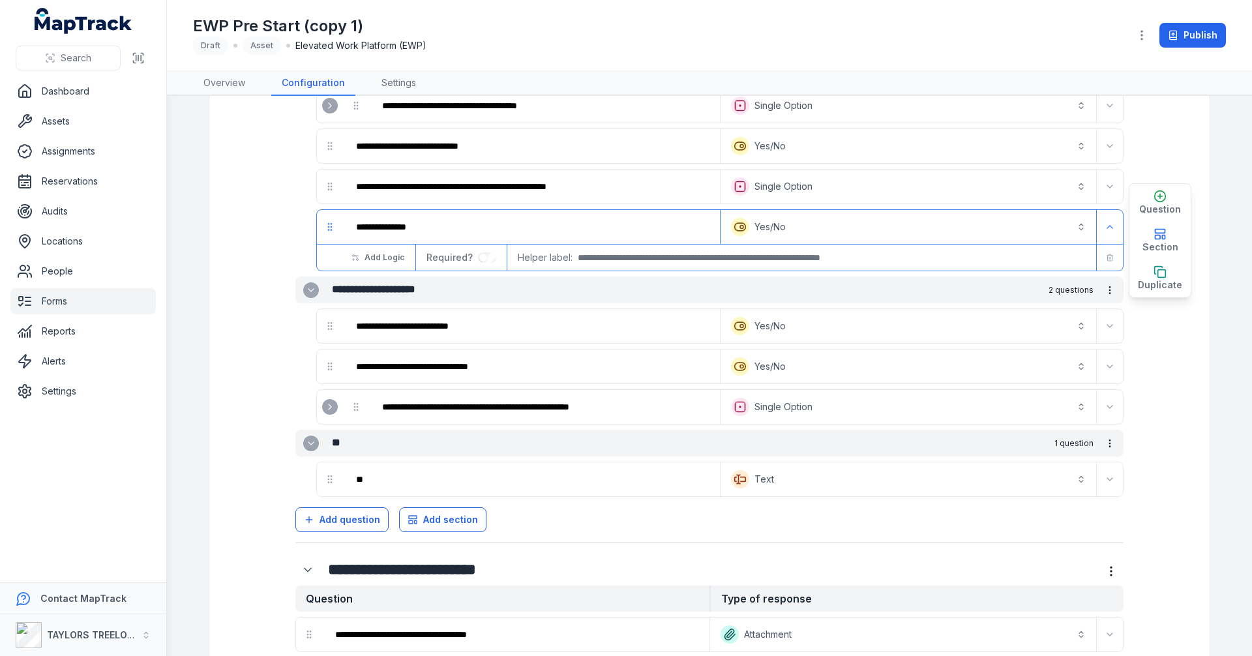
scroll to position [1276, 0]
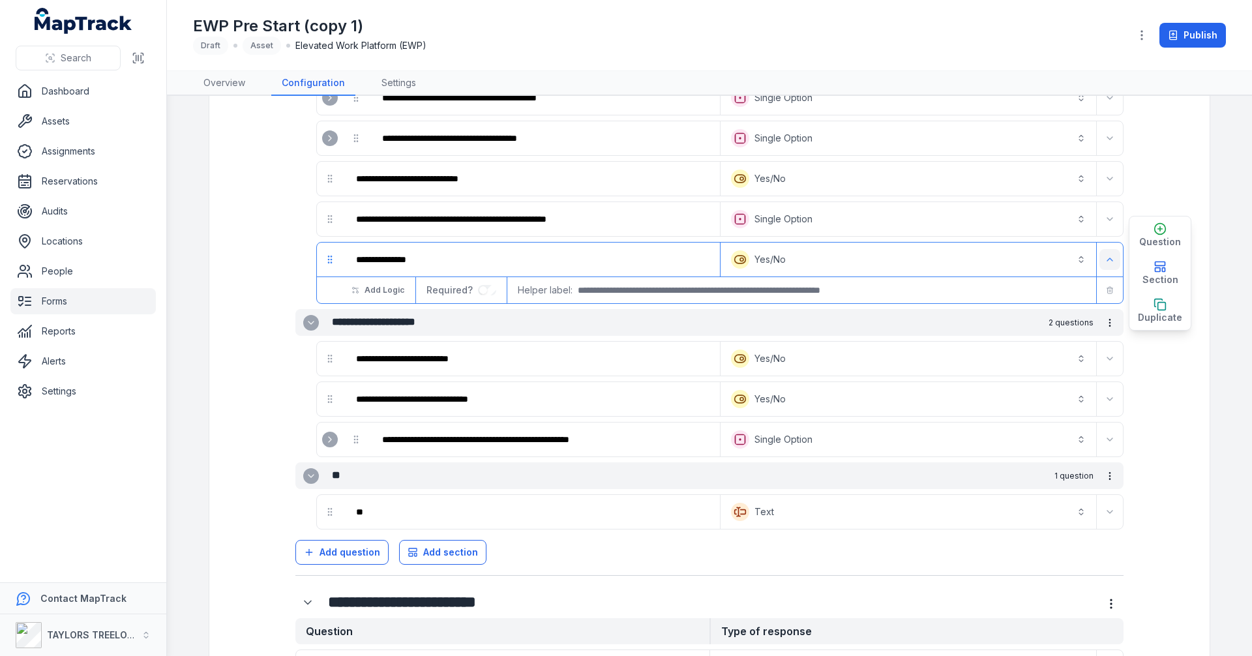
click at [1107, 254] on icon "Expand" at bounding box center [1110, 259] width 10 height 10
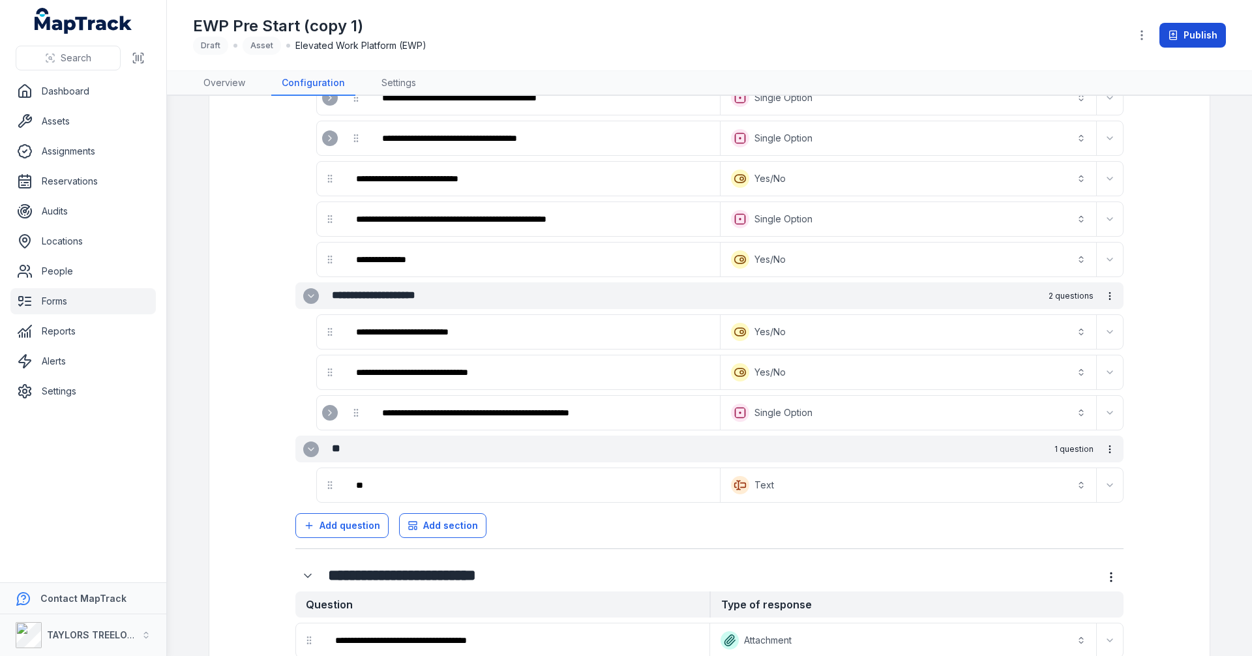
click at [1196, 34] on button "Publish" at bounding box center [1193, 35] width 67 height 25
